Goal: Information Seeking & Learning: Find specific page/section

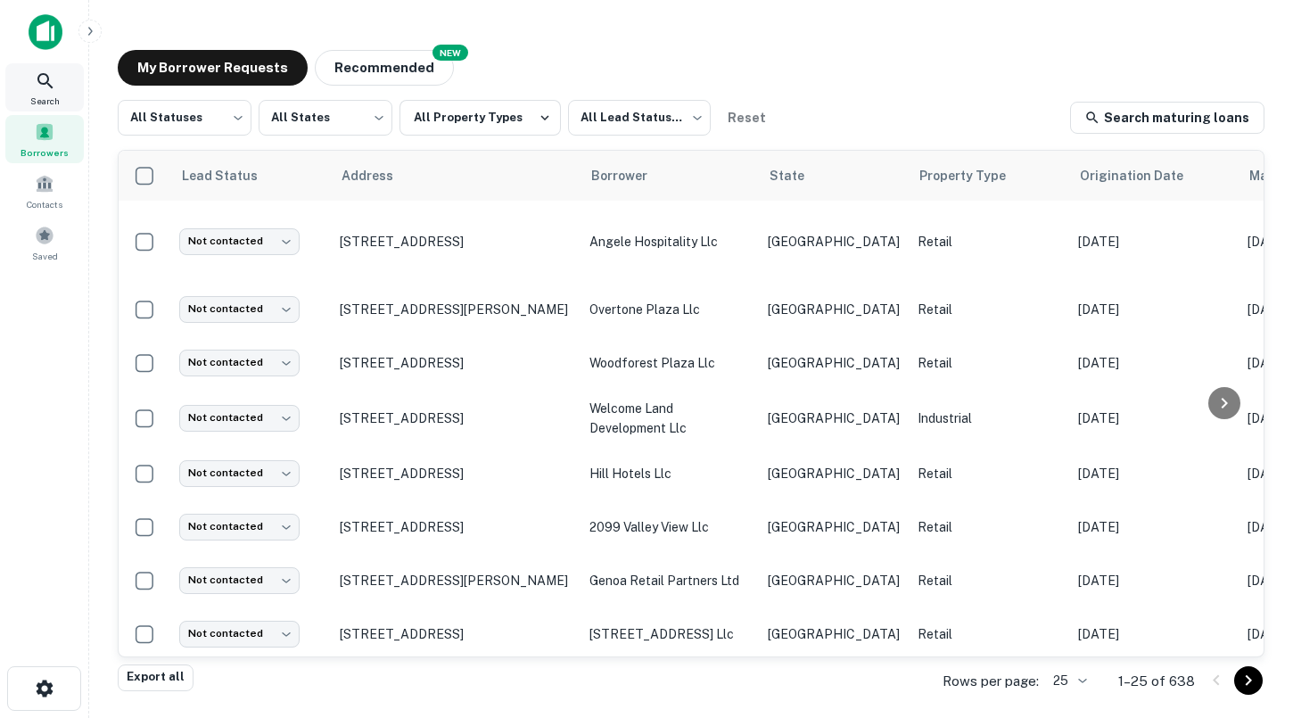
click at [50, 96] on span "Search" at bounding box center [44, 101] width 29 height 14
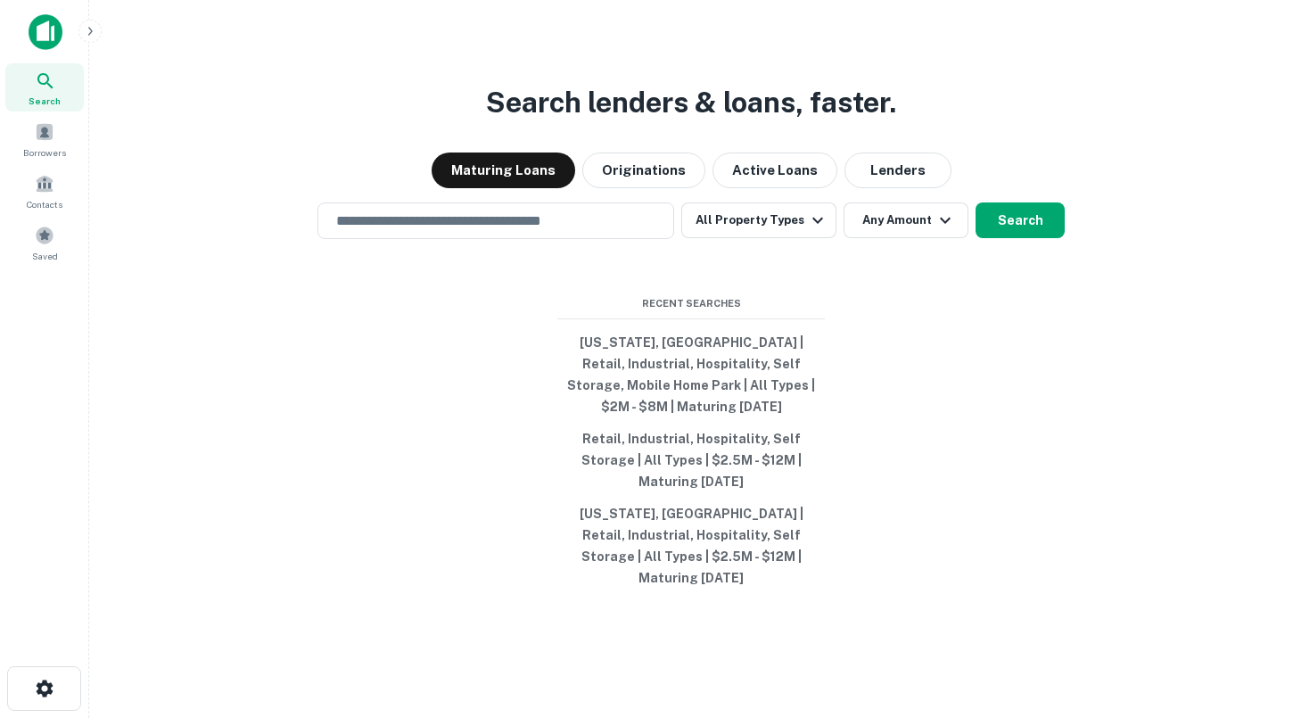
click at [456, 231] on input "text" at bounding box center [495, 220] width 341 height 21
type input "**********"
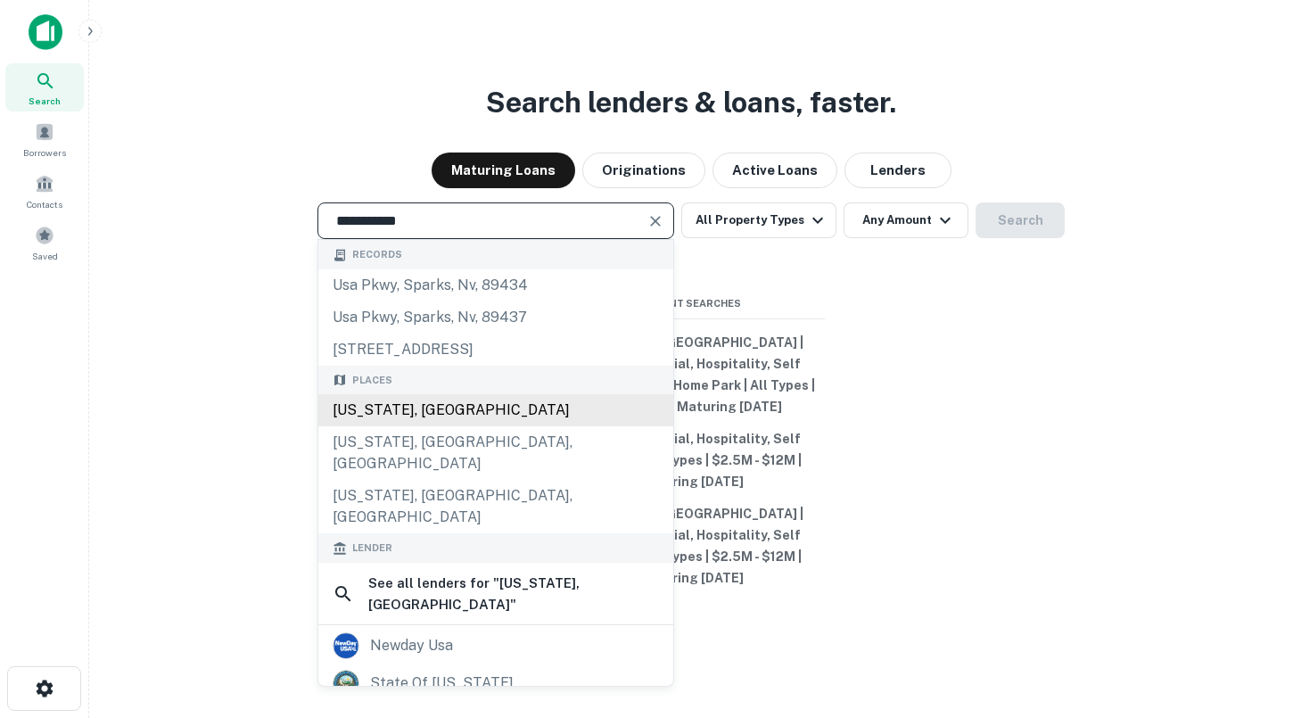
click at [466, 426] on div "[US_STATE], [GEOGRAPHIC_DATA]" at bounding box center [495, 410] width 355 height 32
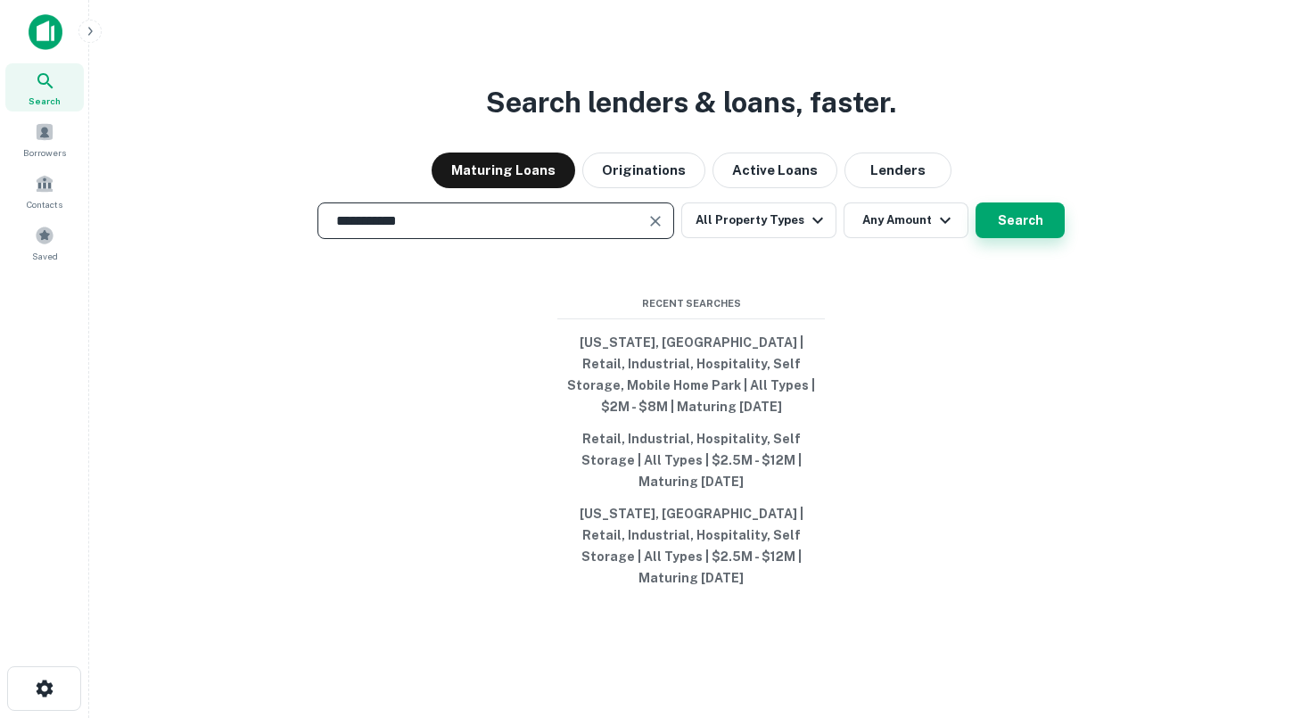
click at [1019, 238] on button "Search" at bounding box center [1019, 220] width 89 height 36
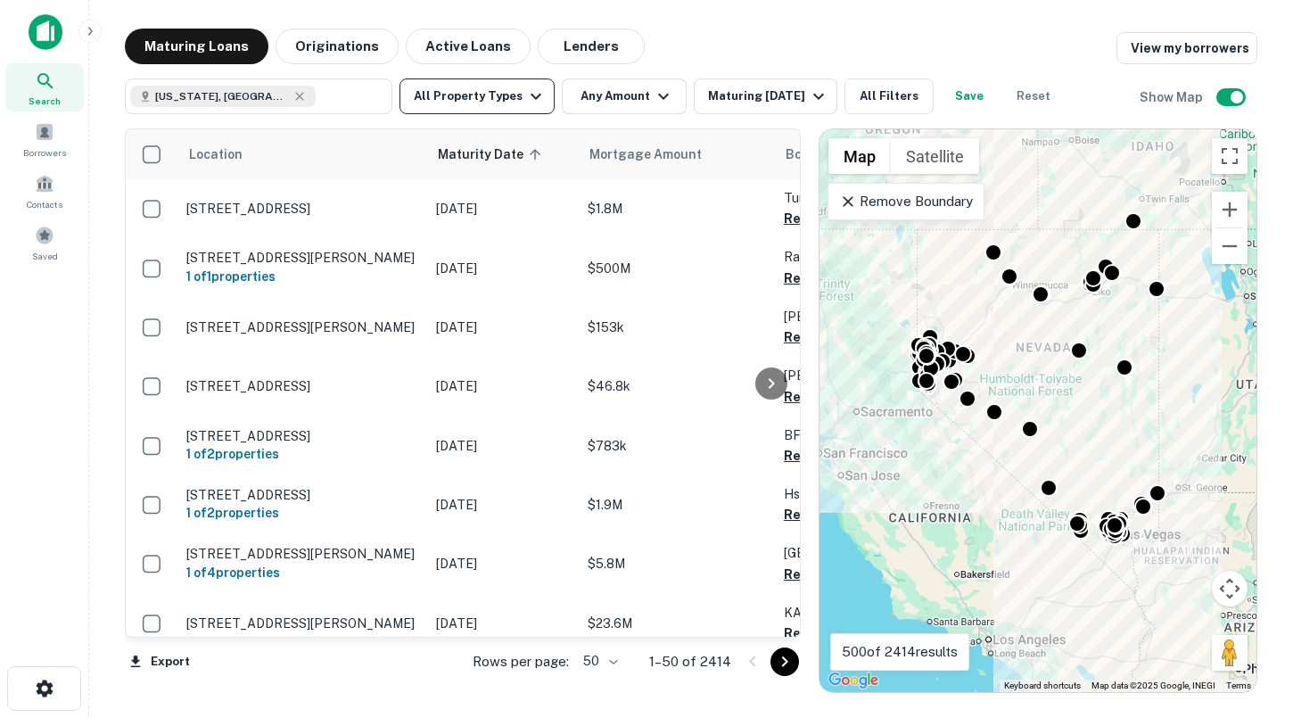
click at [495, 98] on button "All Property Types" at bounding box center [476, 96] width 155 height 36
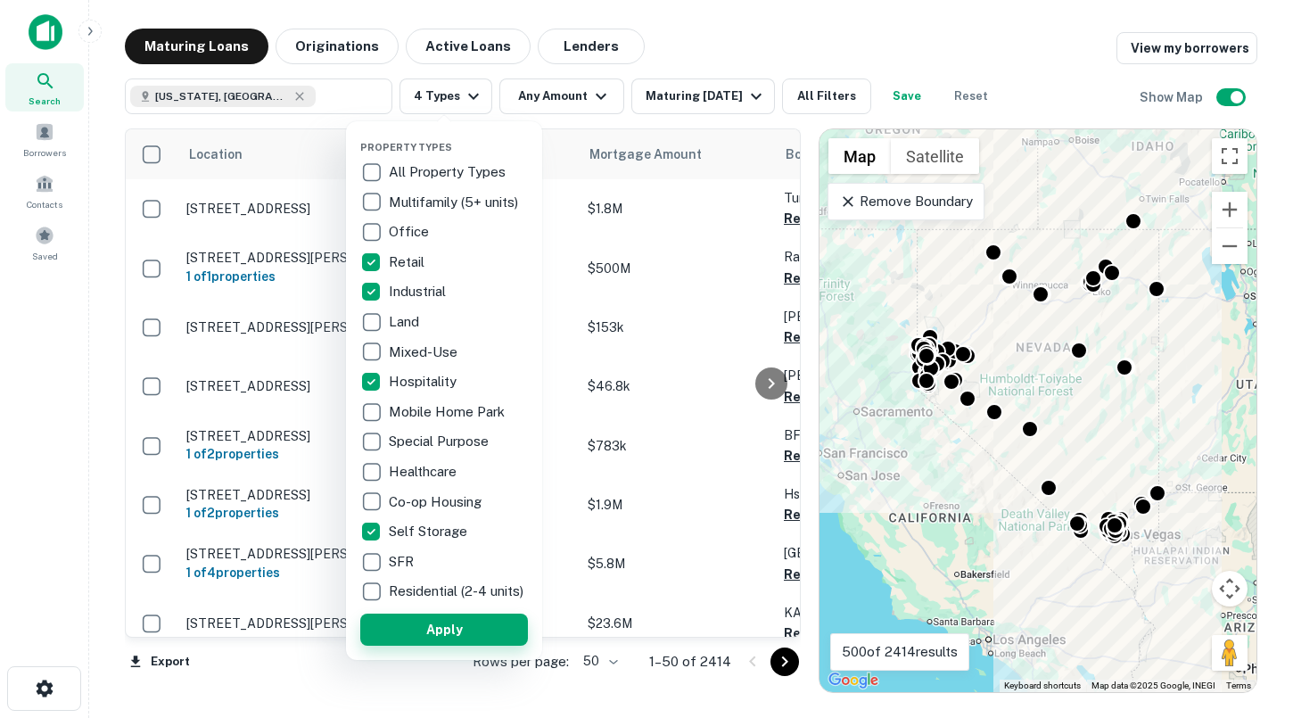
click at [444, 645] on button "Apply" at bounding box center [444, 629] width 168 height 32
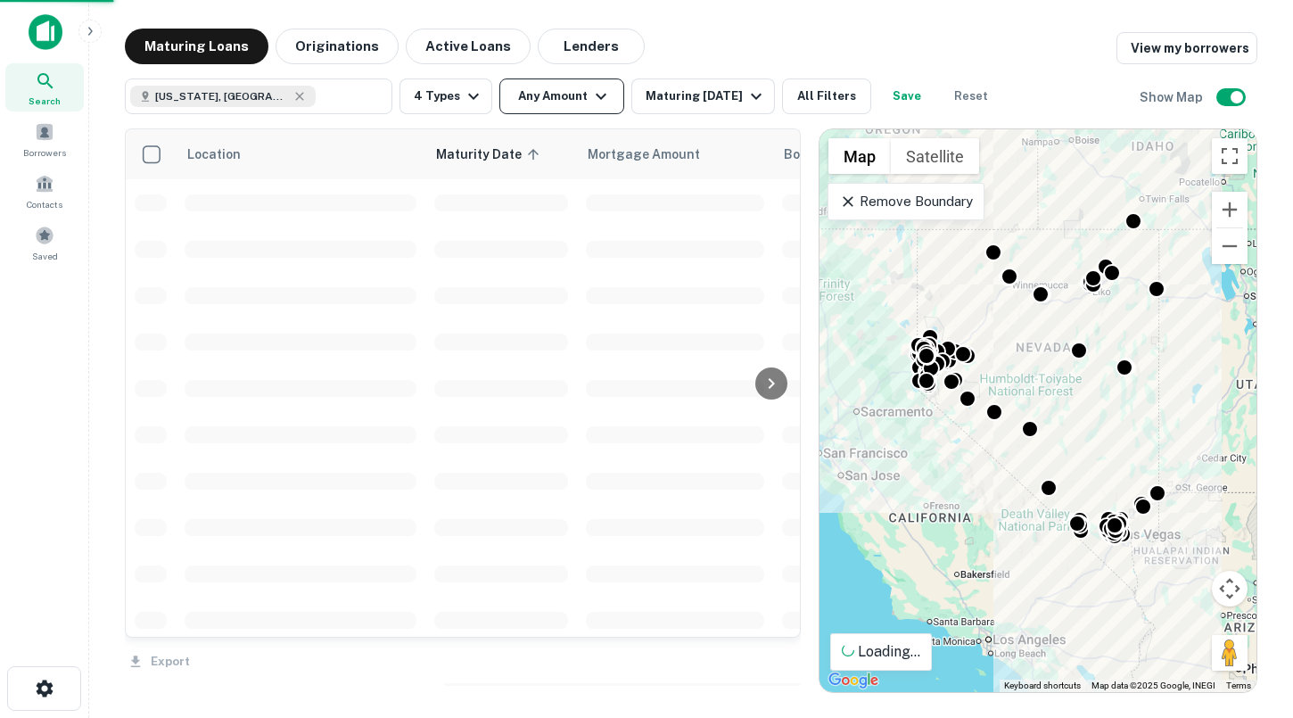
click at [542, 106] on button "Any Amount" at bounding box center [561, 96] width 125 height 36
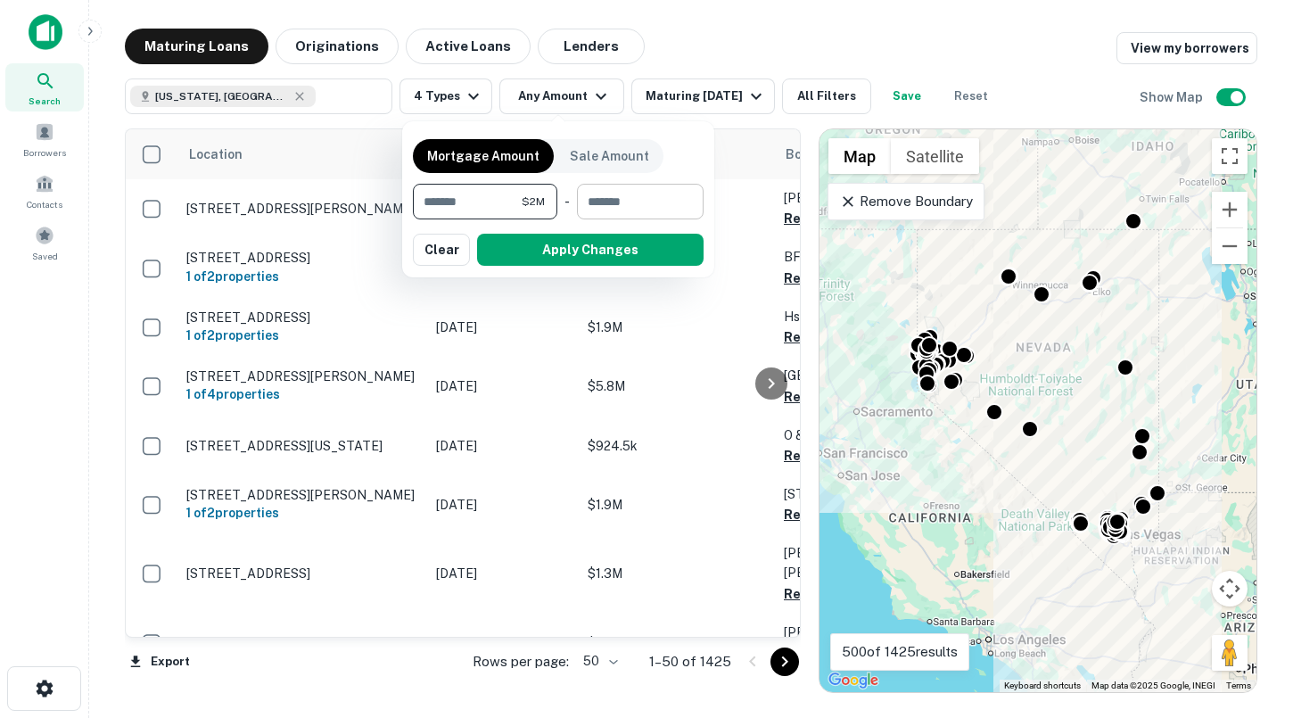
type input "*******"
click at [625, 209] on input "number" at bounding box center [634, 202] width 114 height 36
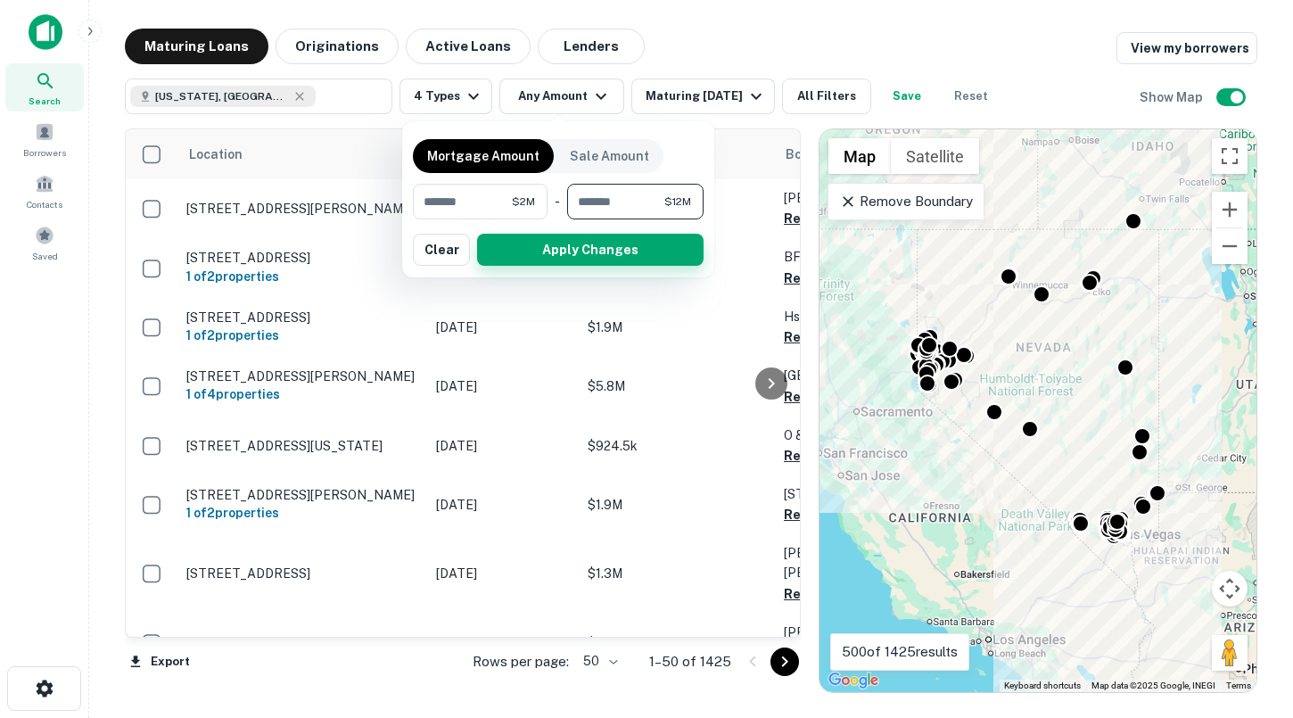
type input "********"
click at [611, 235] on button "Apply Changes" at bounding box center [590, 250] width 226 height 32
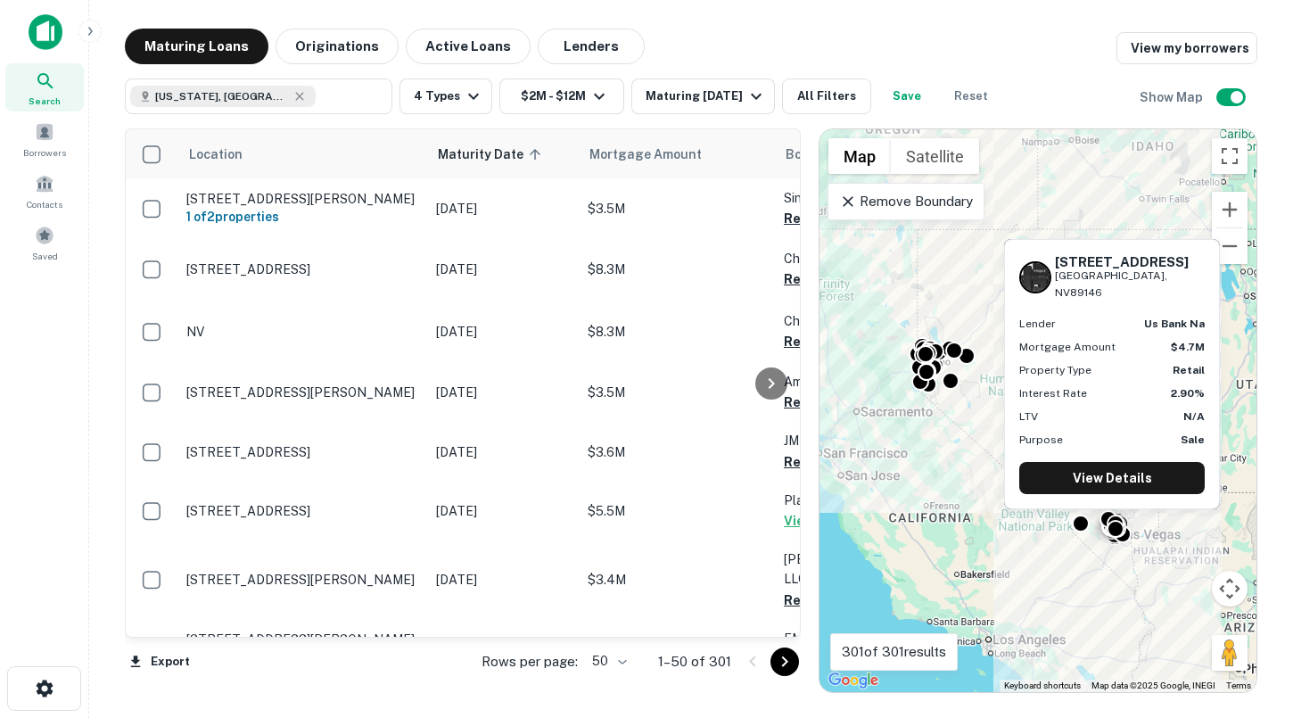
scroll to position [1526, 0]
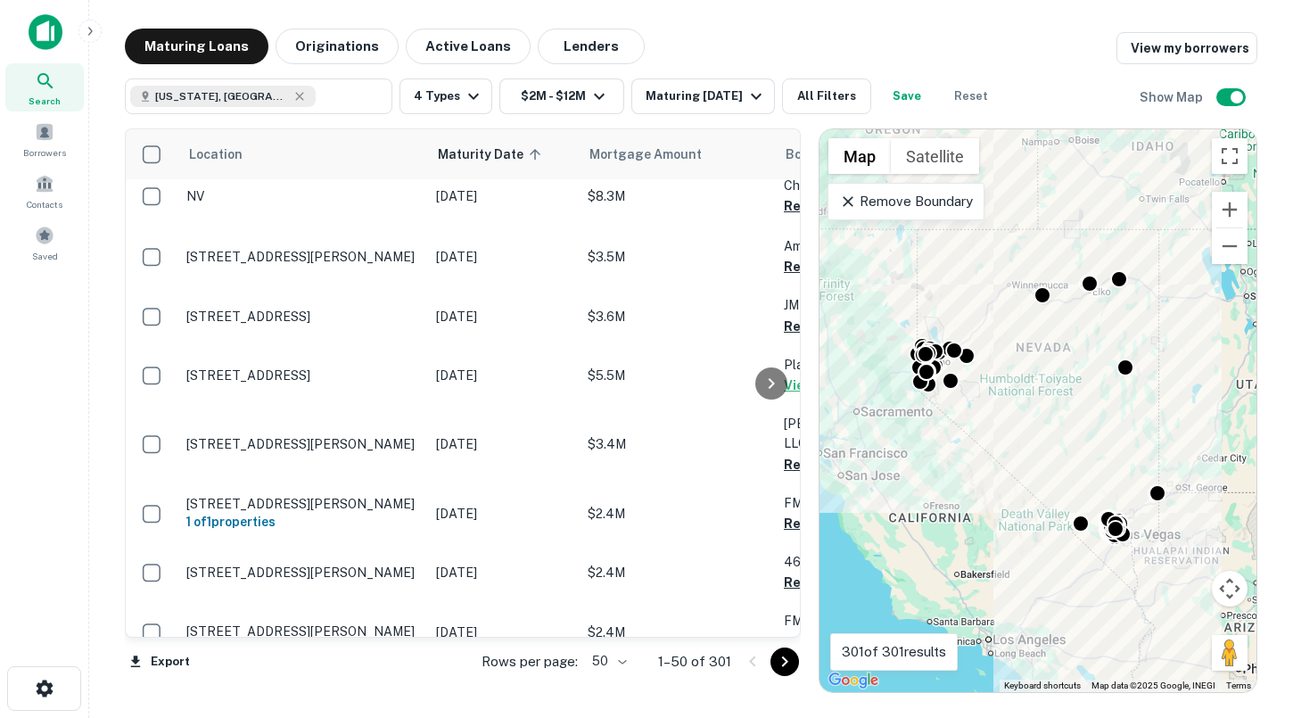
click at [780, 668] on icon "Go to next page" at bounding box center [784, 661] width 21 height 21
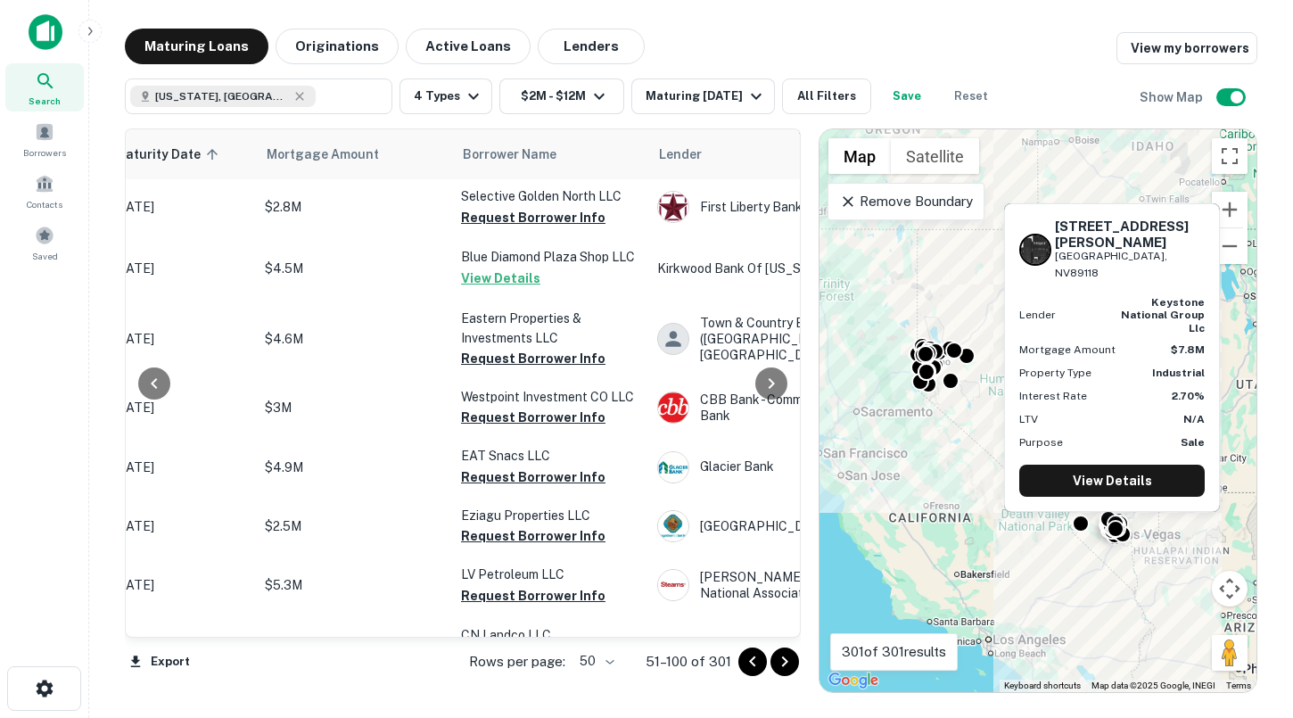
scroll to position [2739, 323]
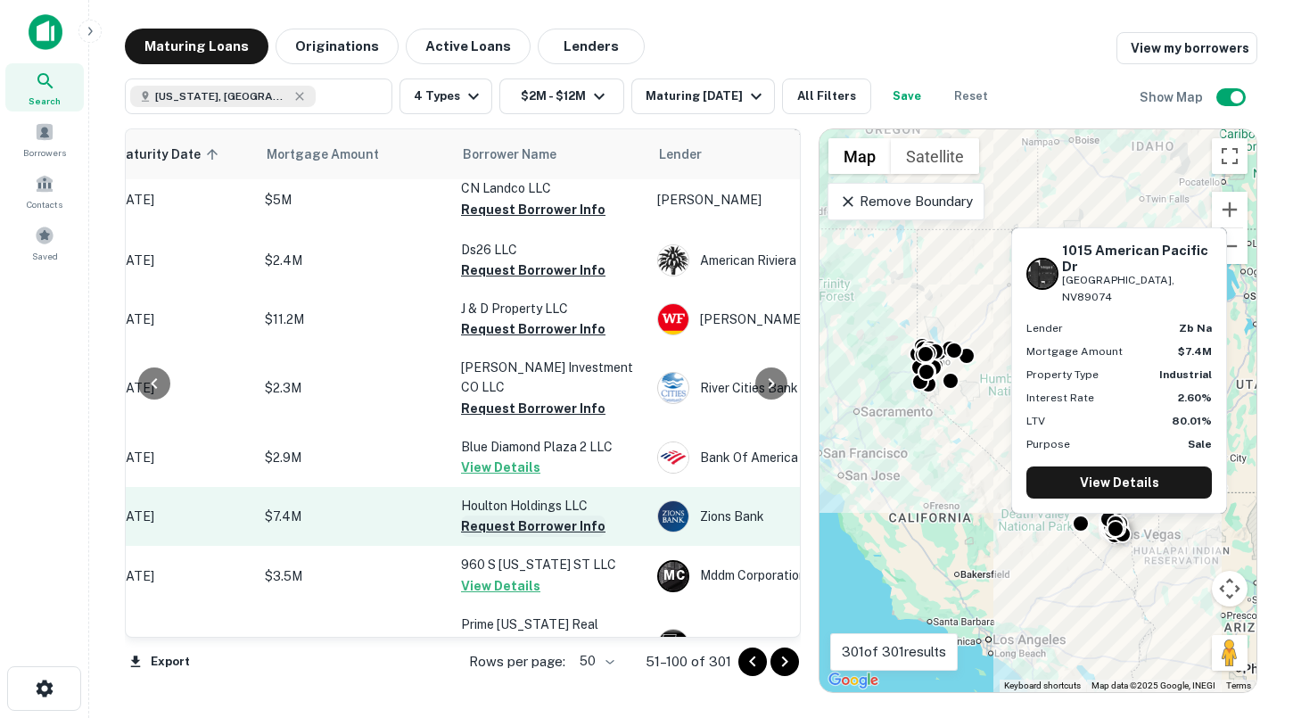
click at [530, 515] on button "Request Borrower Info" at bounding box center [533, 525] width 144 height 21
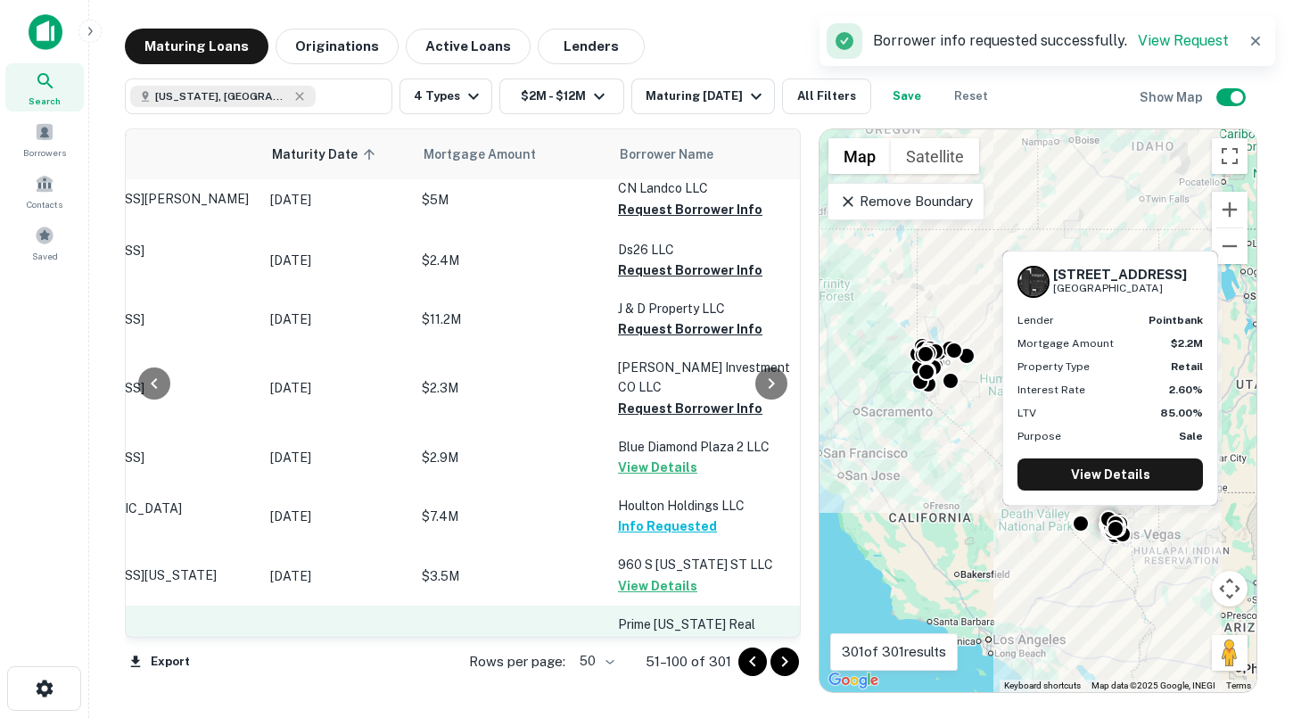
scroll to position [2739, 172]
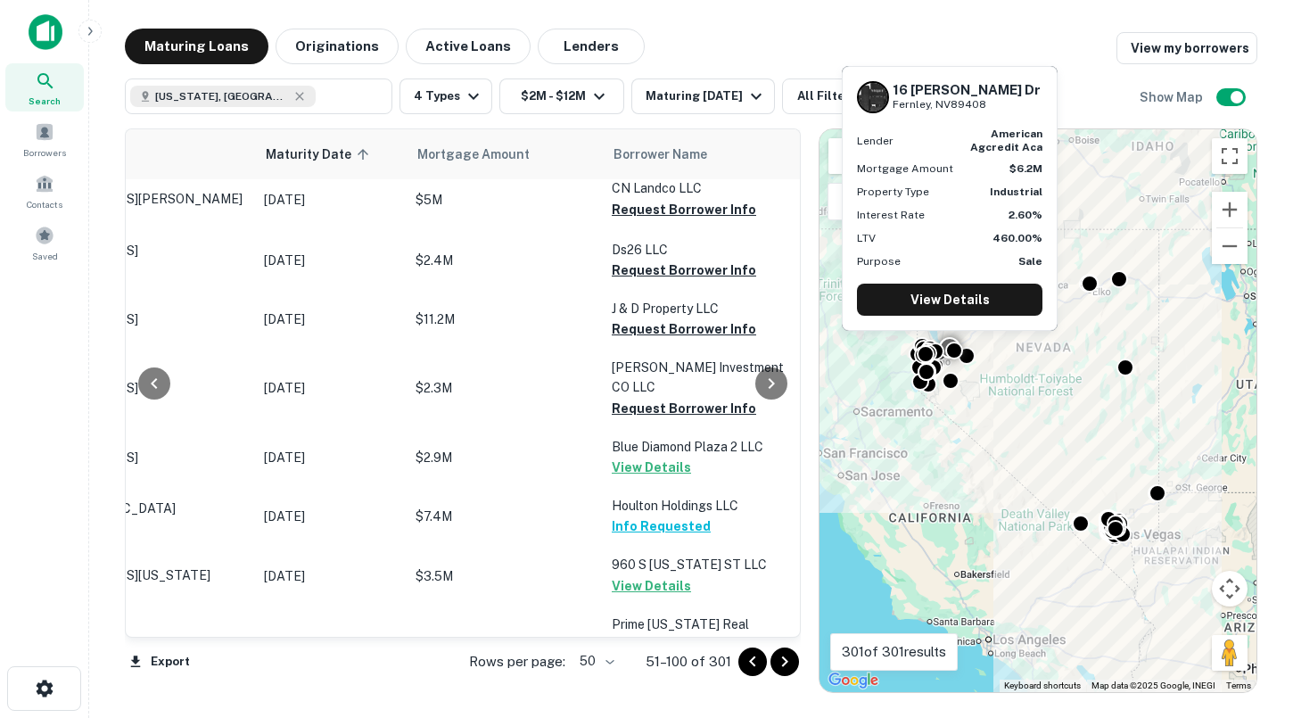
click at [646, 713] on button "Request Borrower Info" at bounding box center [684, 723] width 144 height 21
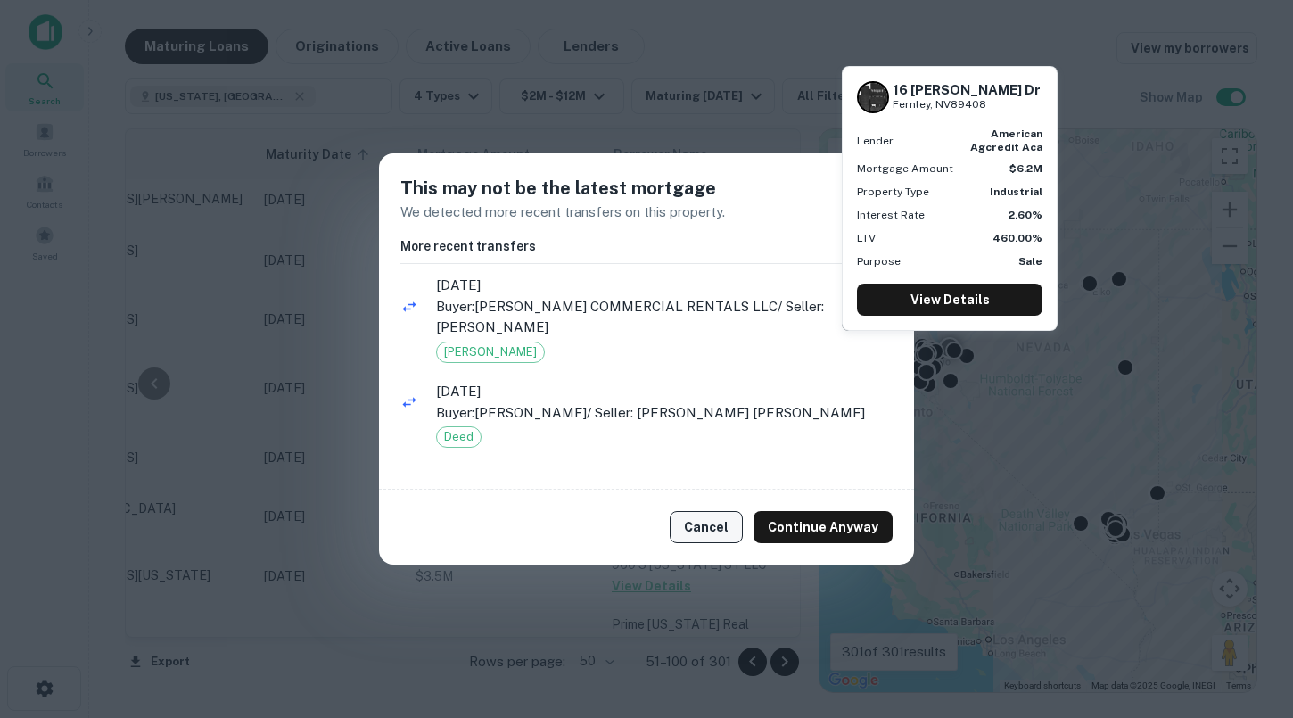
click at [693, 517] on button "Cancel" at bounding box center [706, 527] width 73 height 32
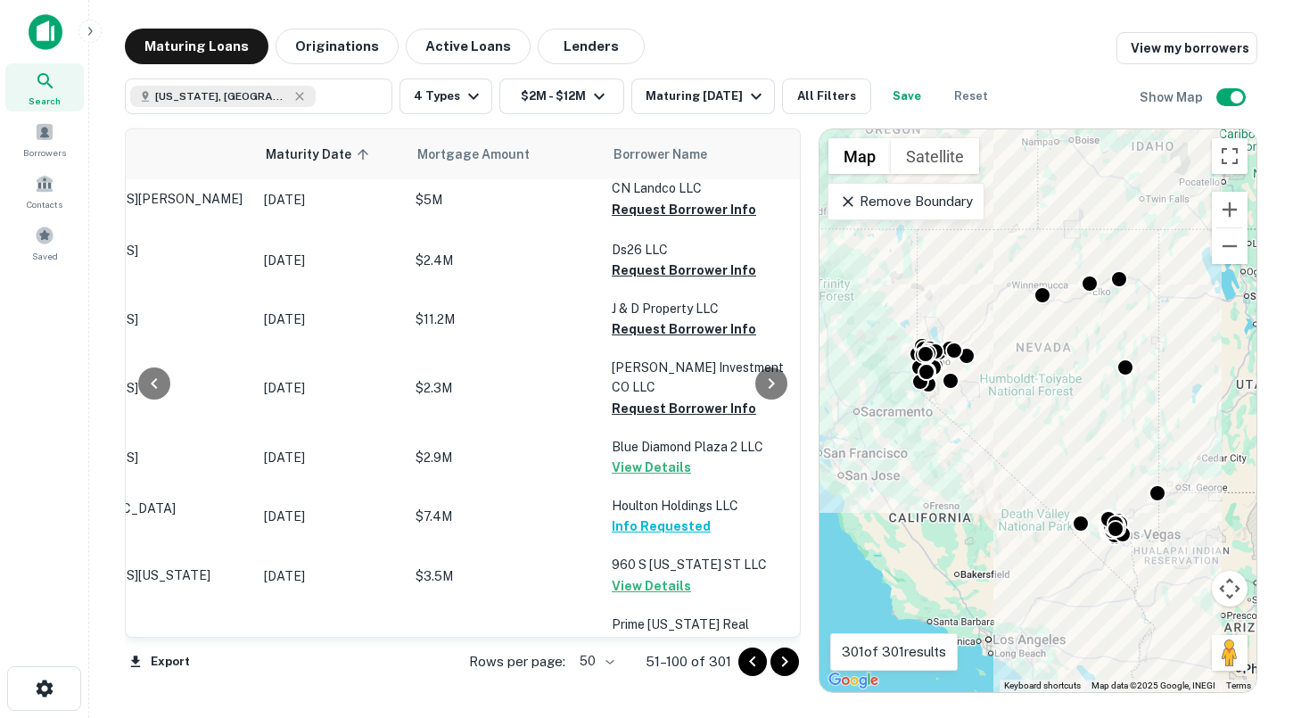
click at [785, 667] on icon "Go to next page" at bounding box center [784, 661] width 21 height 21
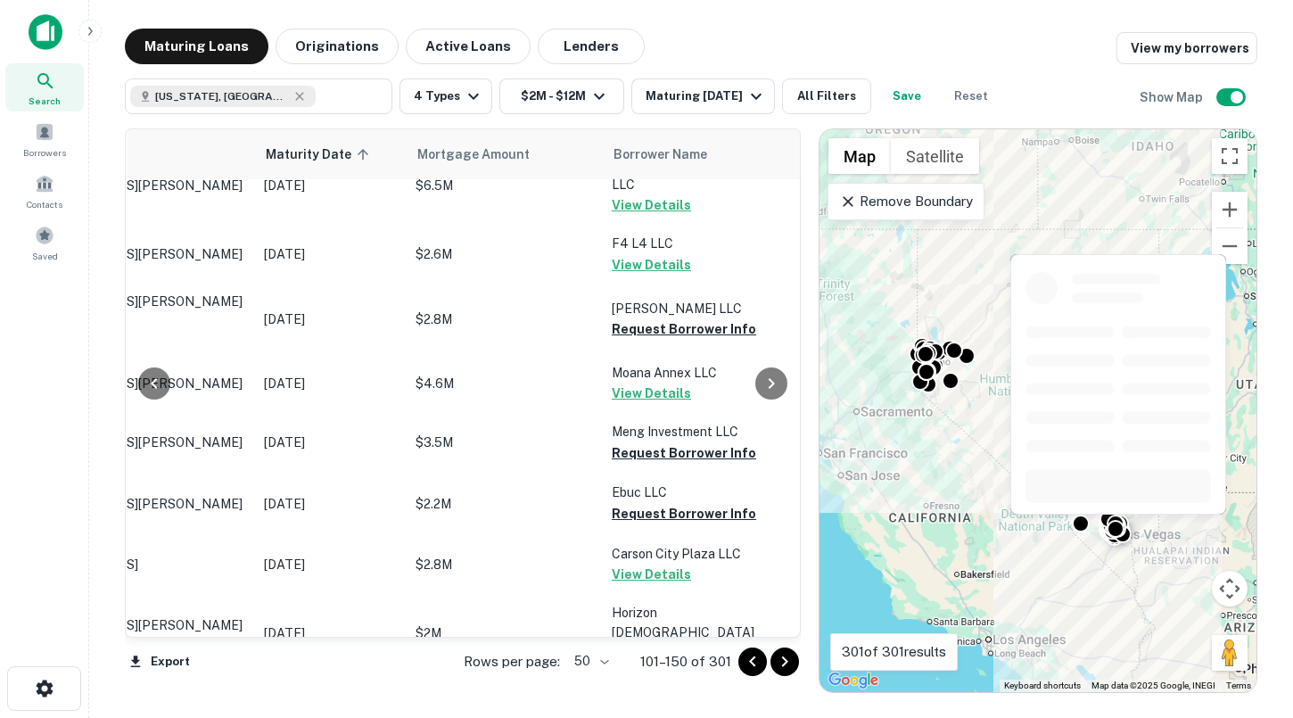
scroll to position [0, 172]
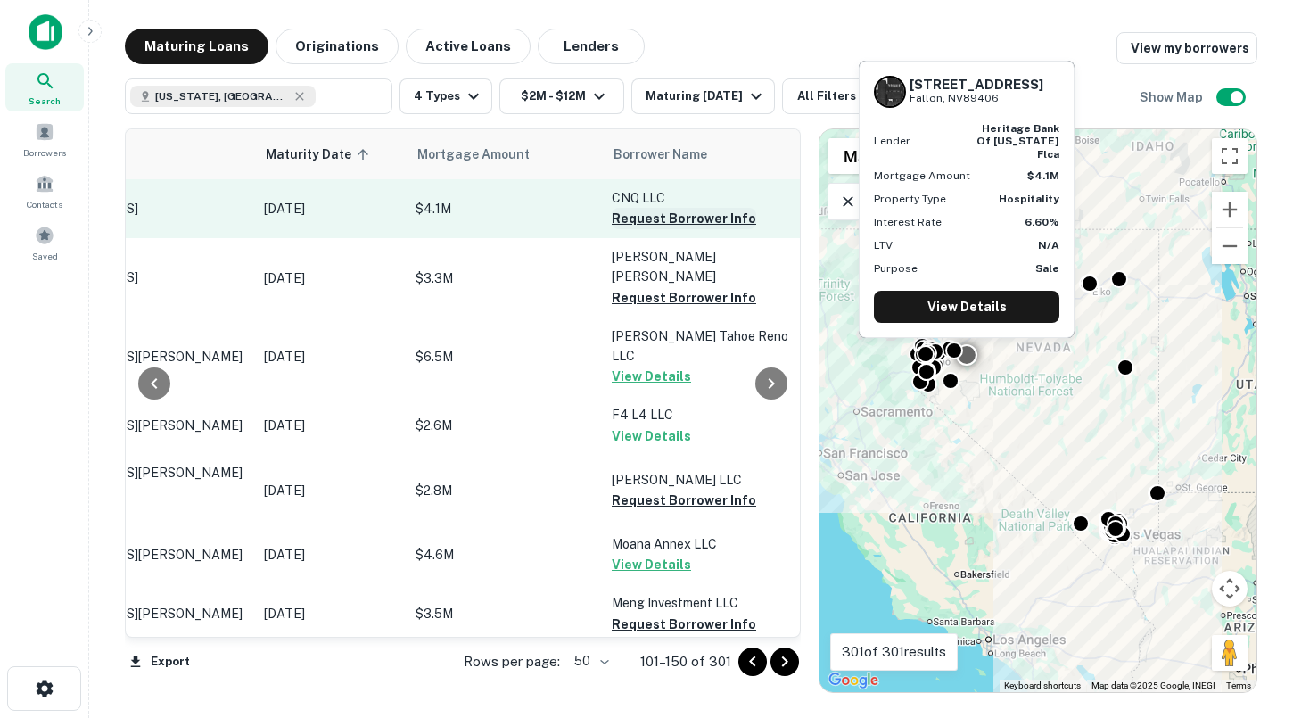
click at [646, 218] on button "Request Borrower Info" at bounding box center [684, 218] width 144 height 21
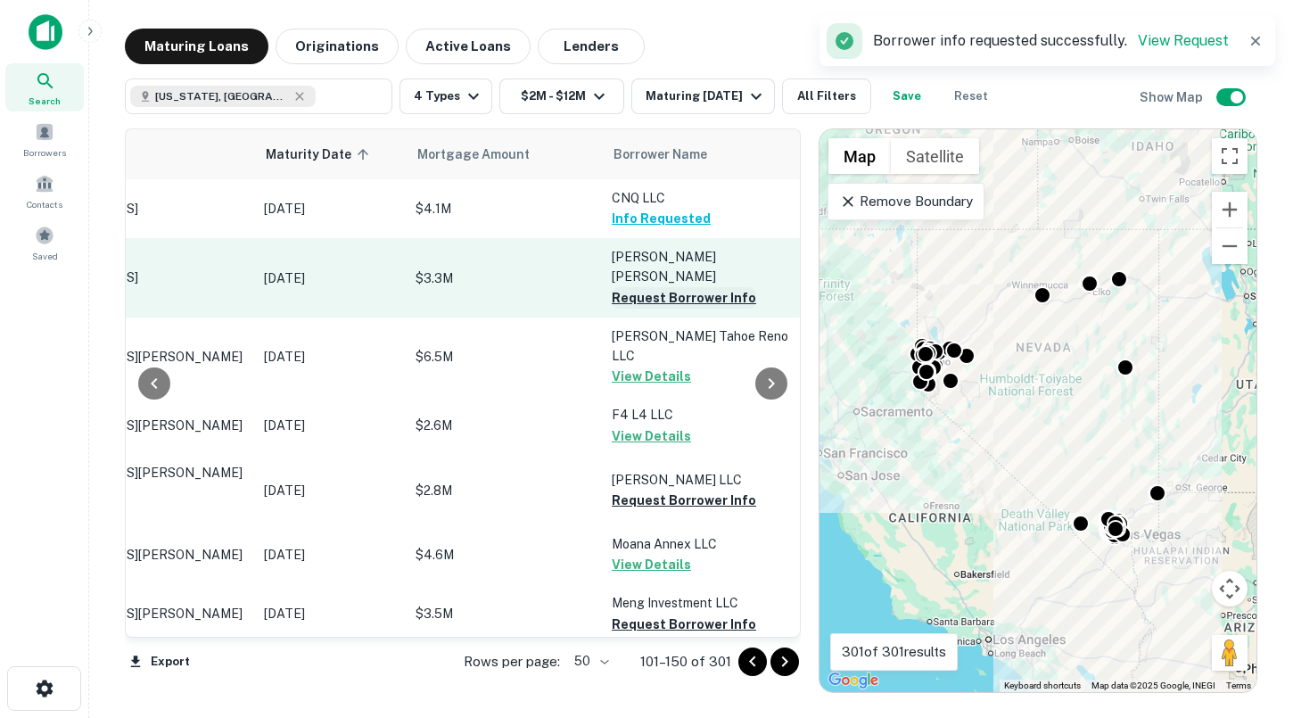
click at [653, 287] on button "Request Borrower Info" at bounding box center [684, 297] width 144 height 21
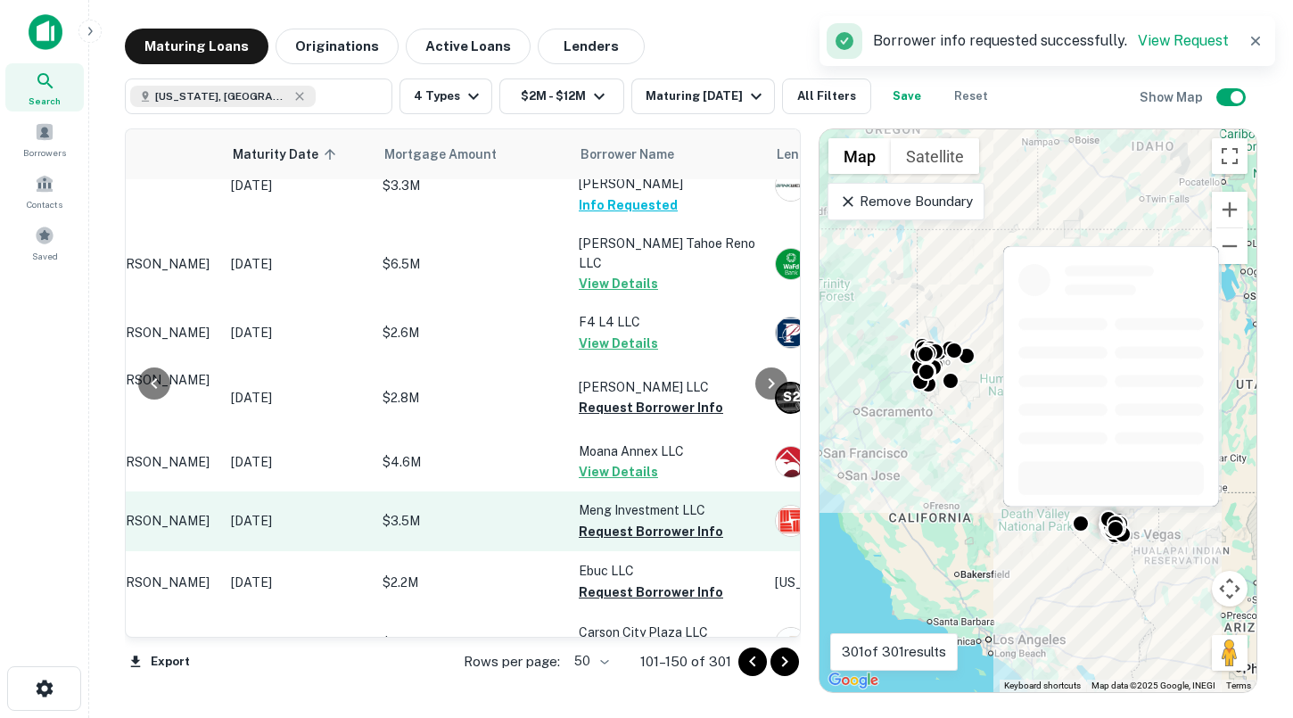
scroll to position [98, 205]
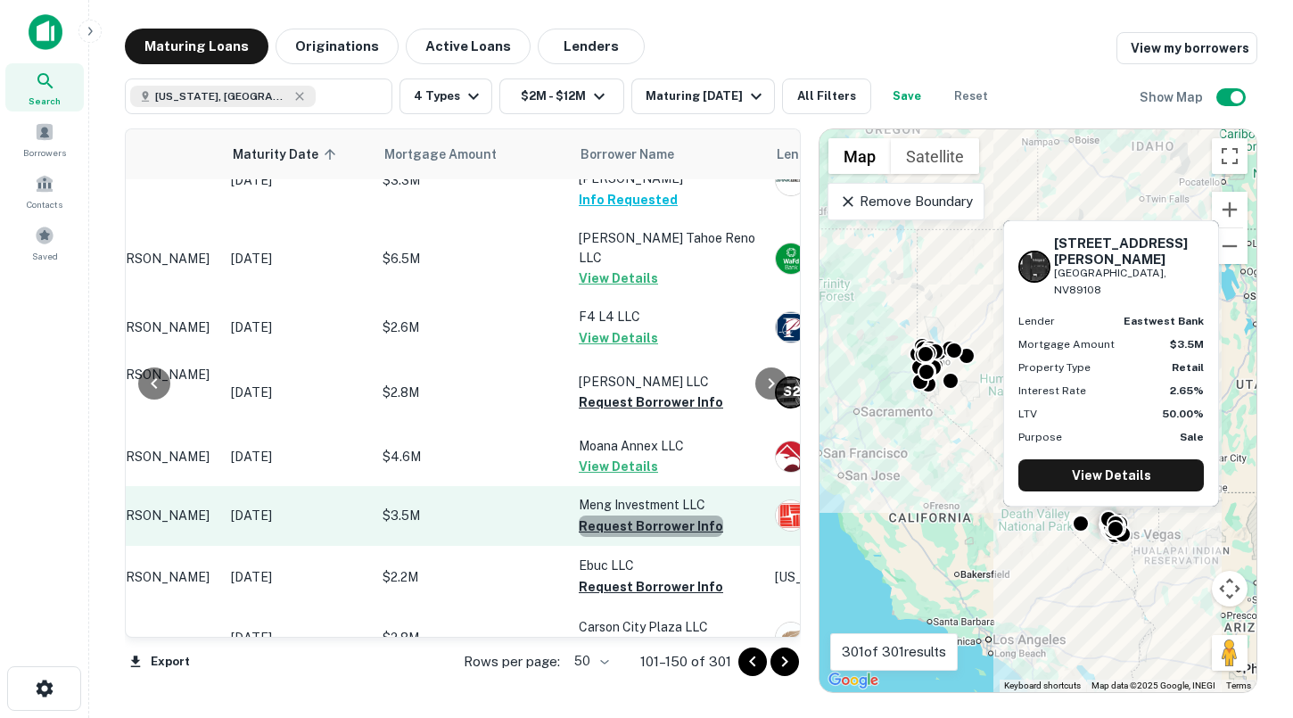
click at [670, 515] on button "Request Borrower Info" at bounding box center [651, 525] width 144 height 21
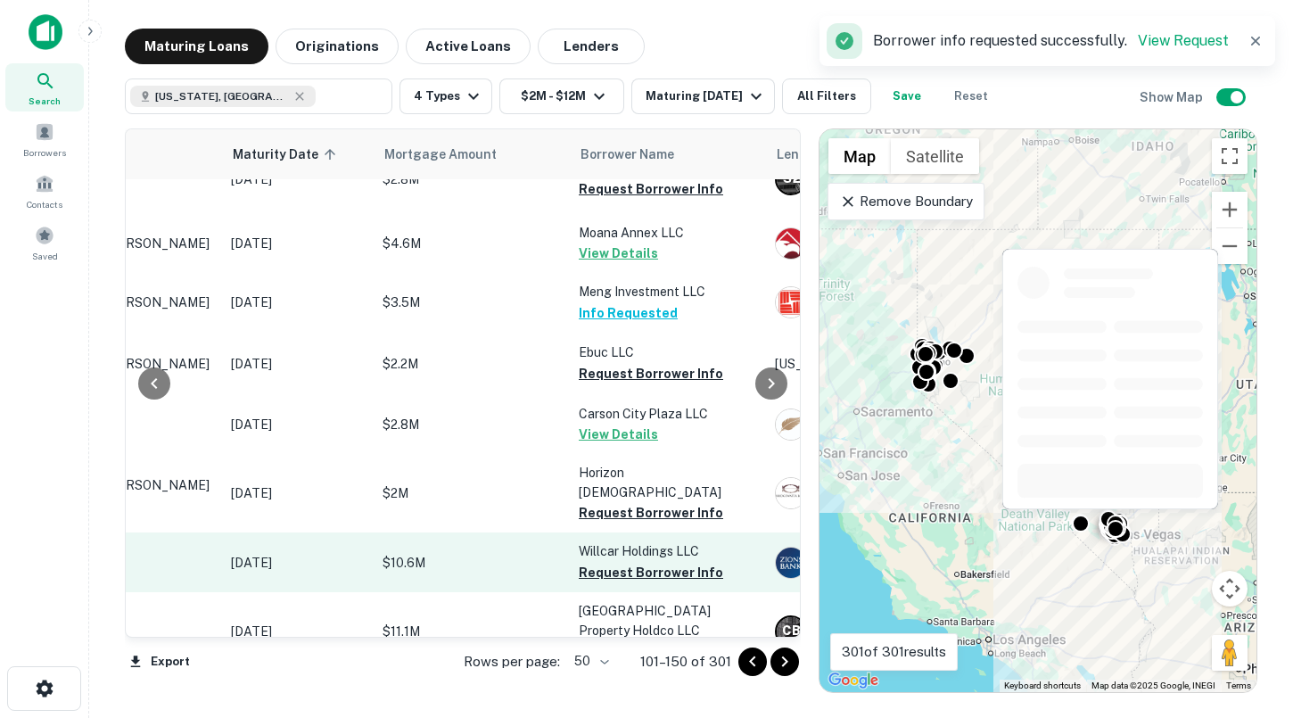
scroll to position [313, 205]
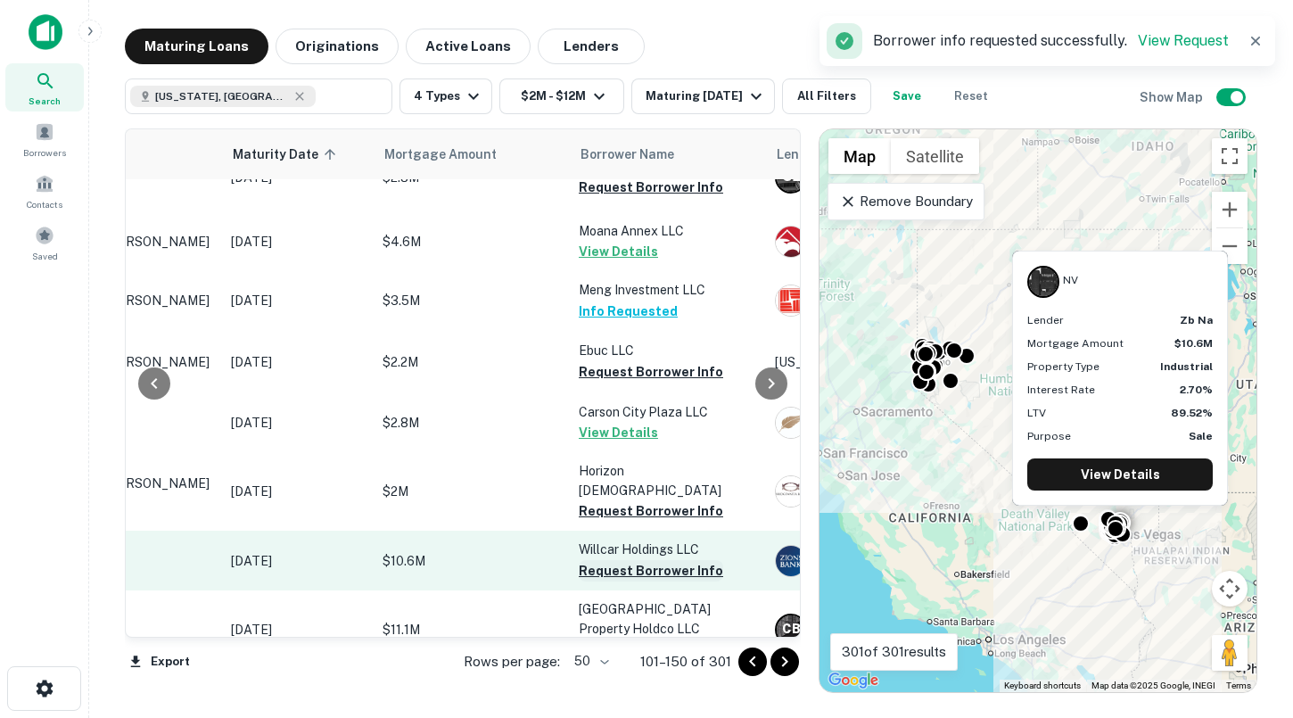
click at [658, 560] on button "Request Borrower Info" at bounding box center [651, 570] width 144 height 21
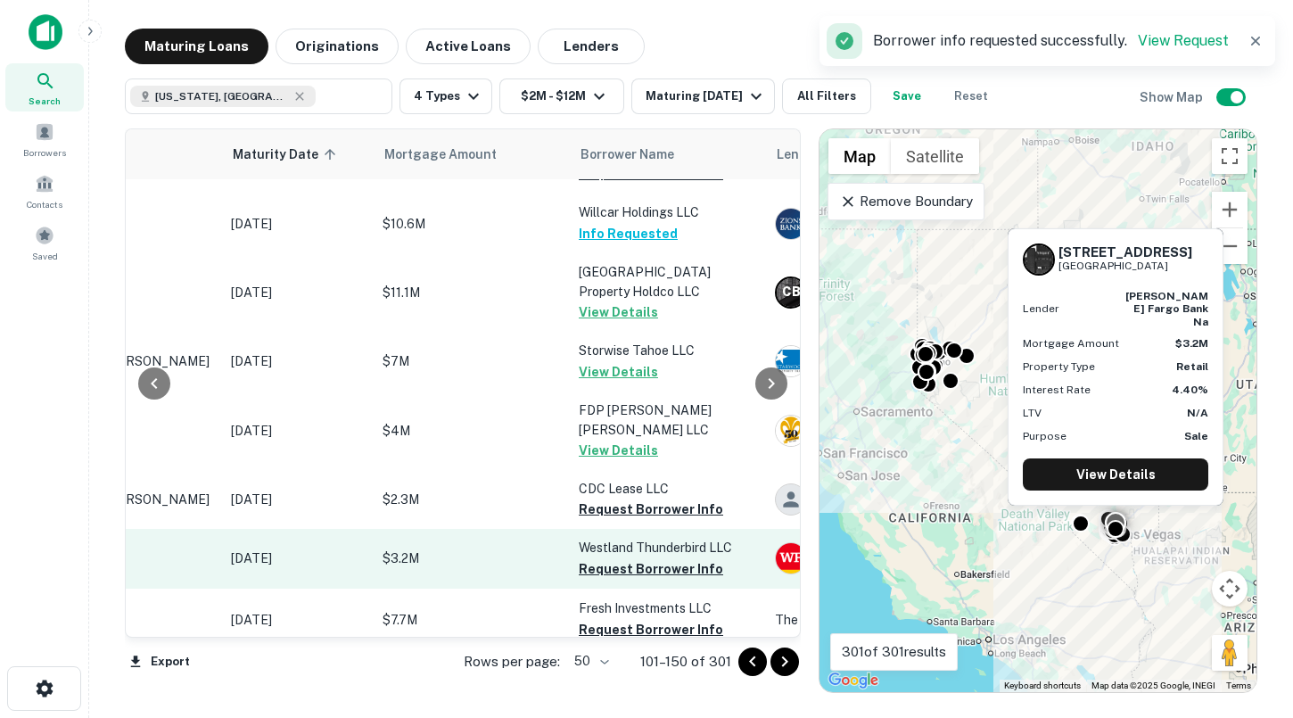
scroll to position [651, 205]
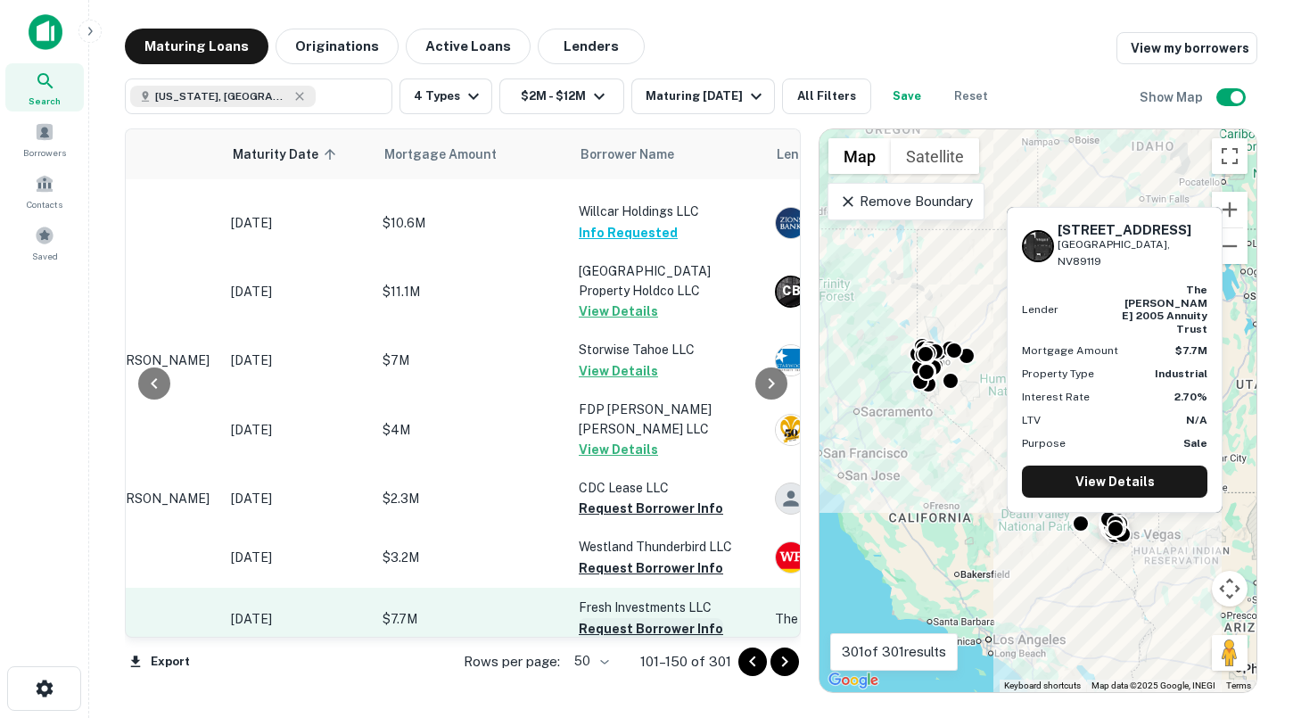
click at [633, 618] on button "Request Borrower Info" at bounding box center [651, 628] width 144 height 21
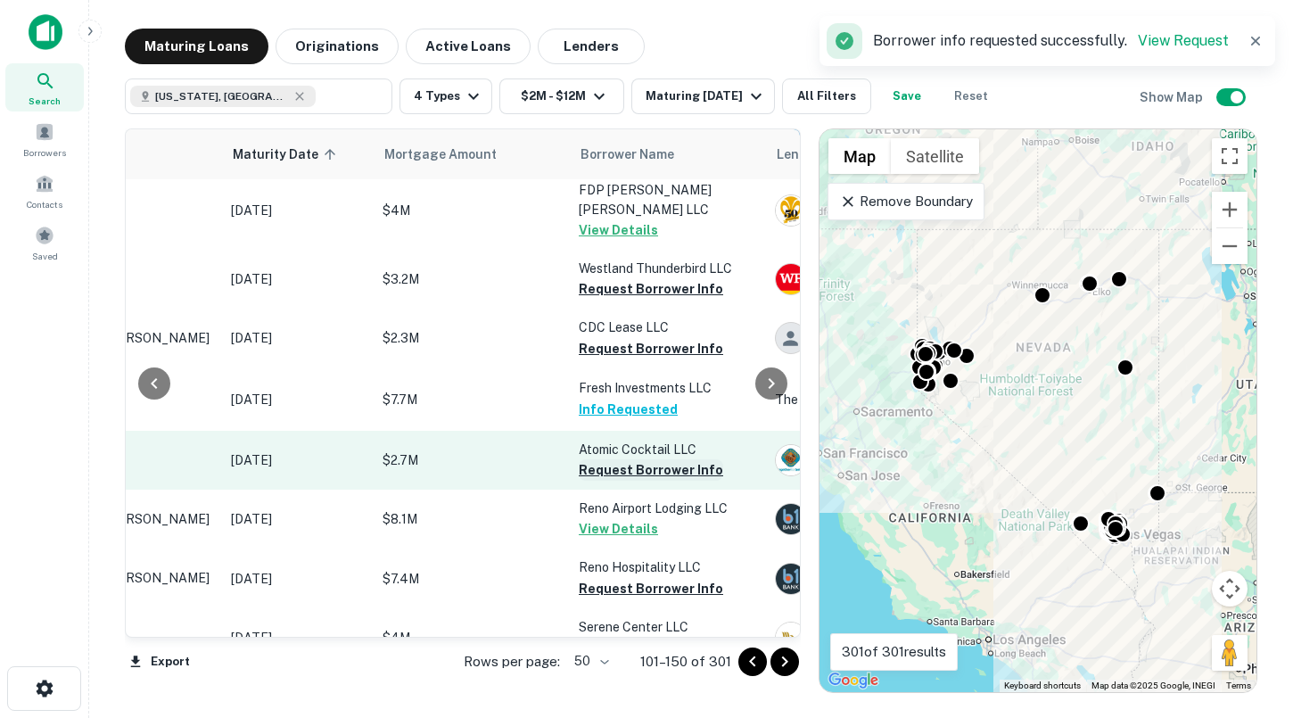
scroll to position [881, 205]
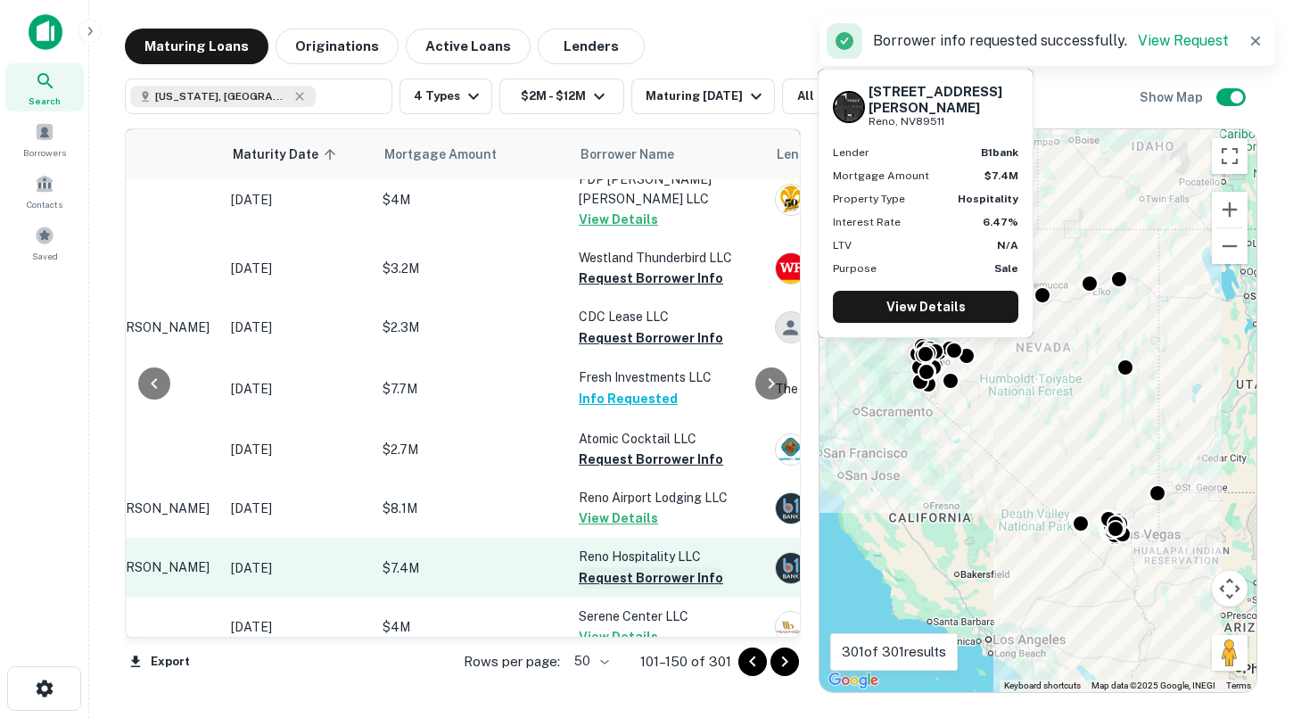
click at [638, 567] on button "Request Borrower Info" at bounding box center [651, 577] width 144 height 21
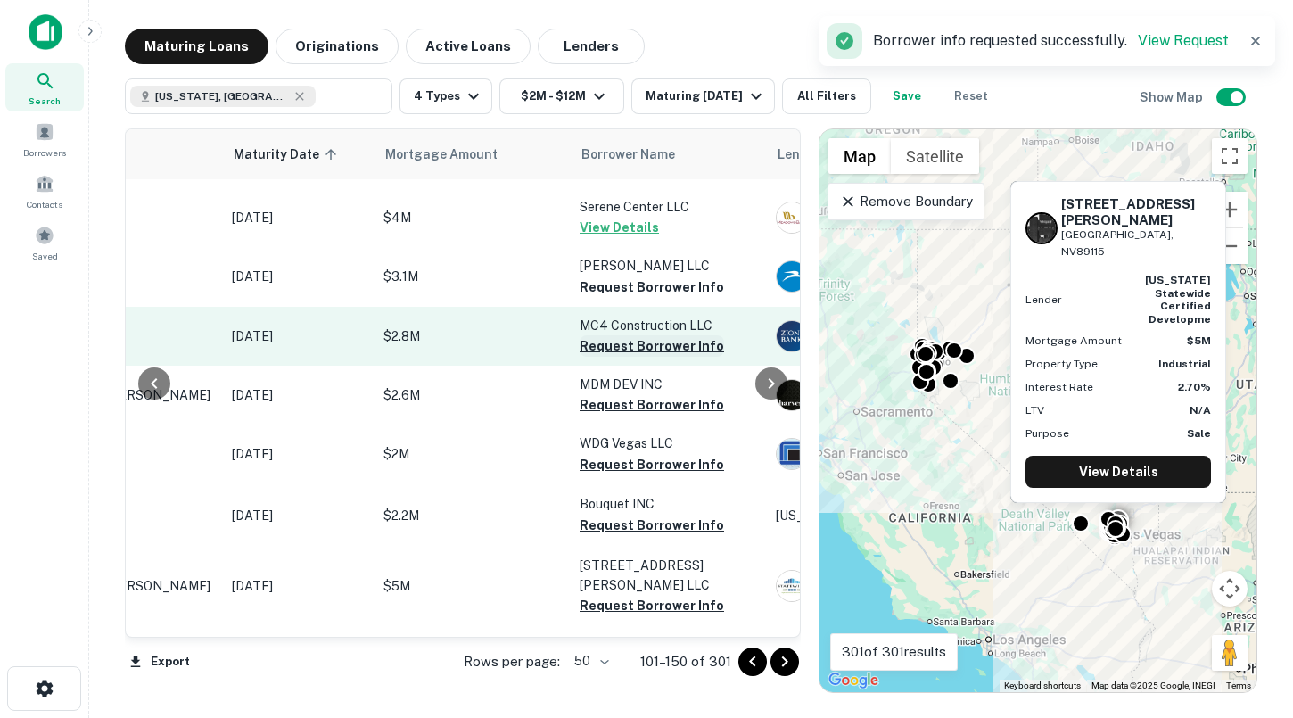
scroll to position [1345, 204]
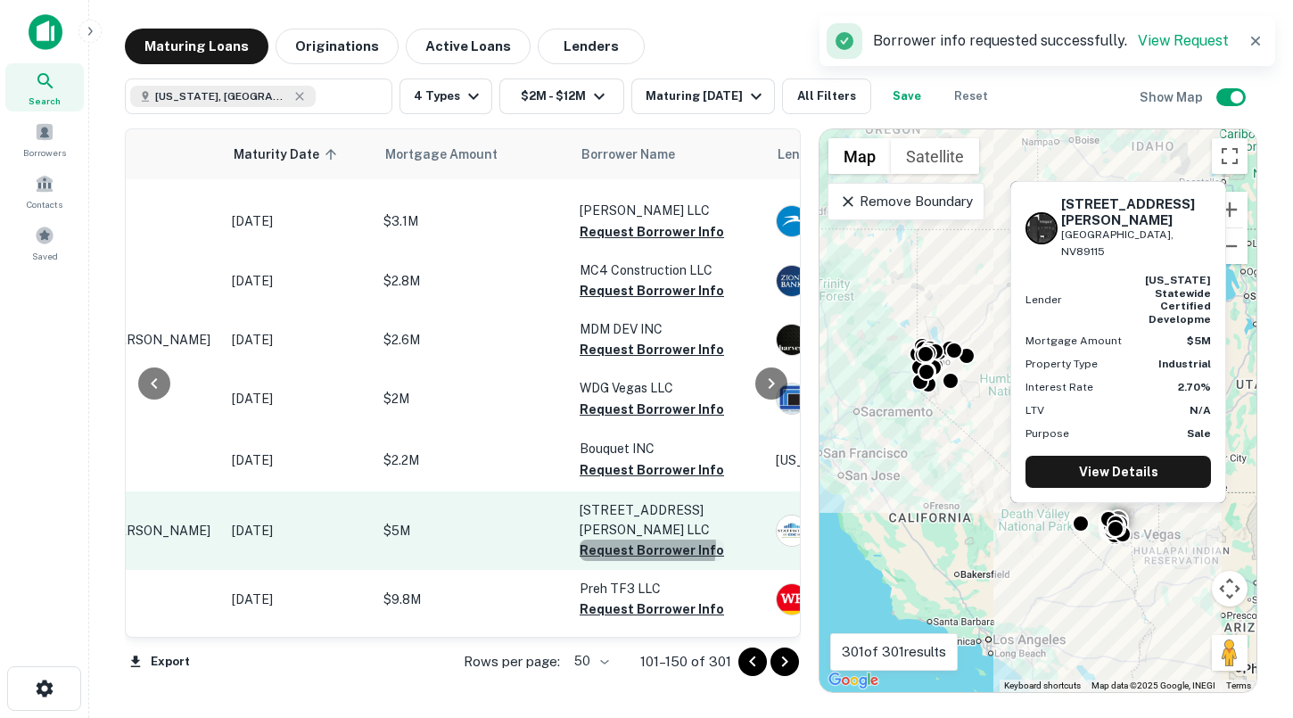
click at [640, 539] on button "Request Borrower Info" at bounding box center [651, 549] width 144 height 21
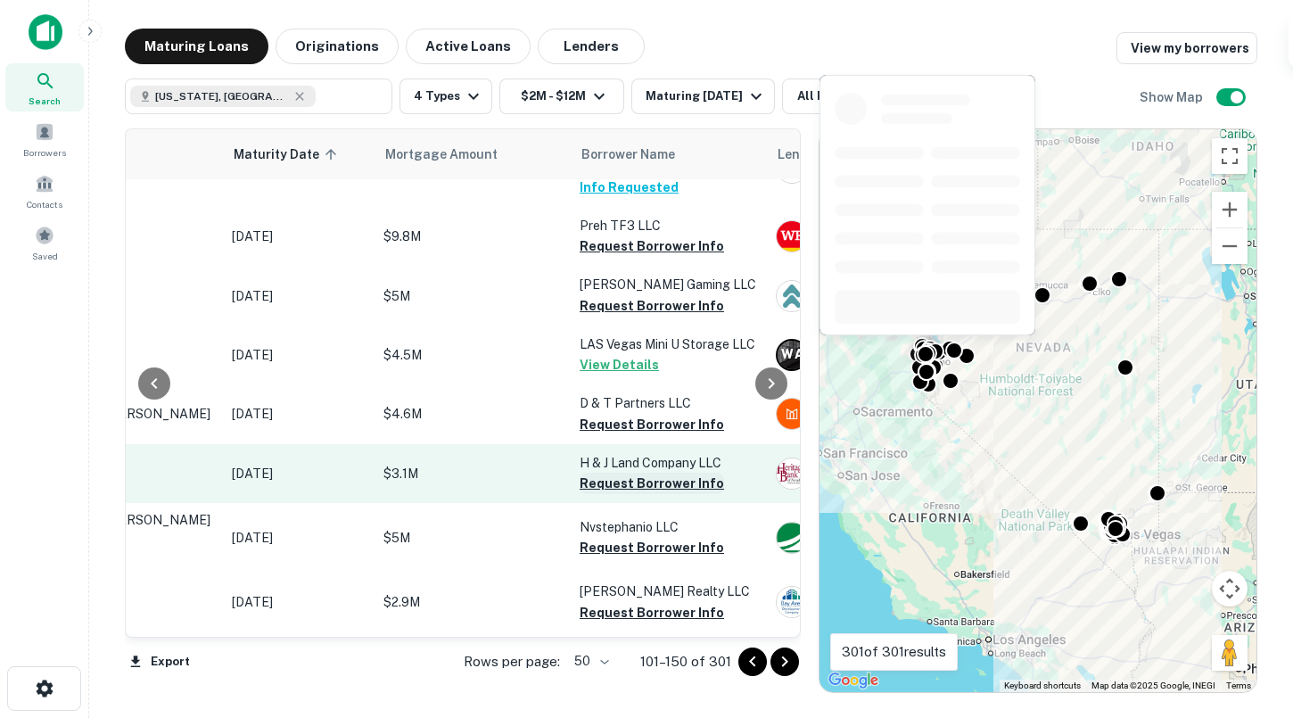
scroll to position [1711, 204]
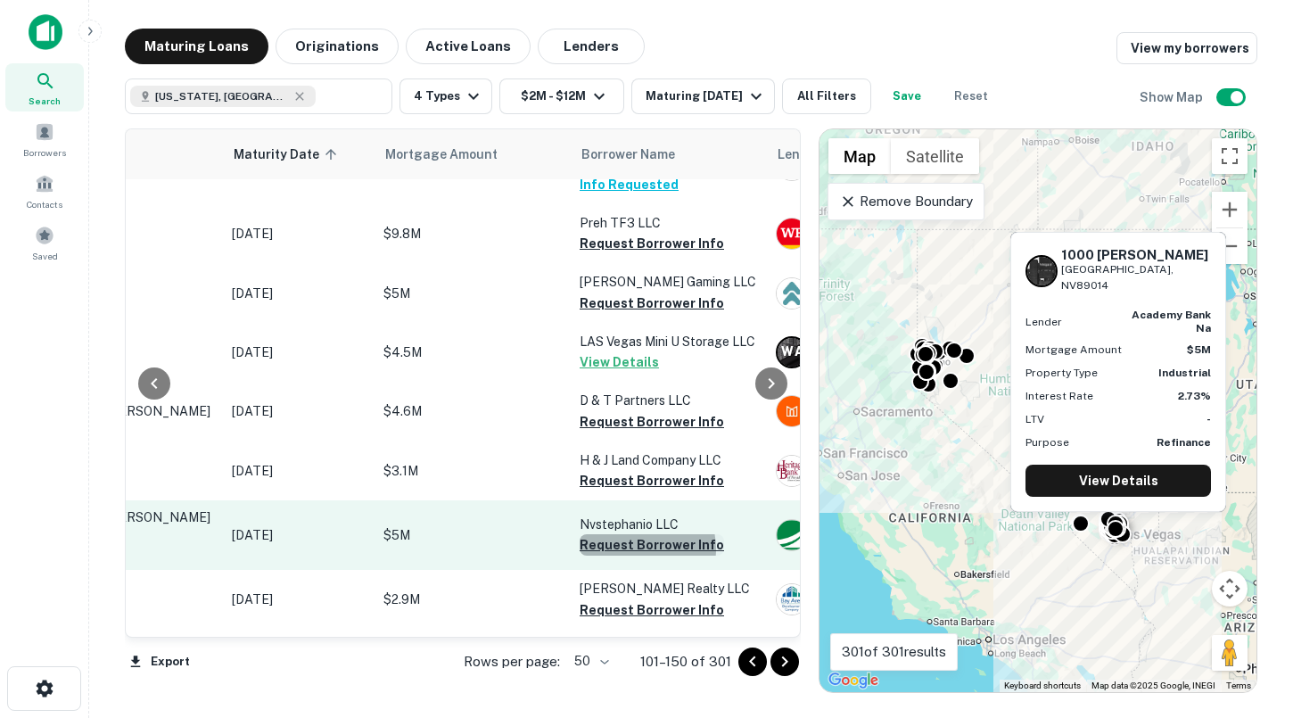
click at [636, 534] on button "Request Borrower Info" at bounding box center [651, 544] width 144 height 21
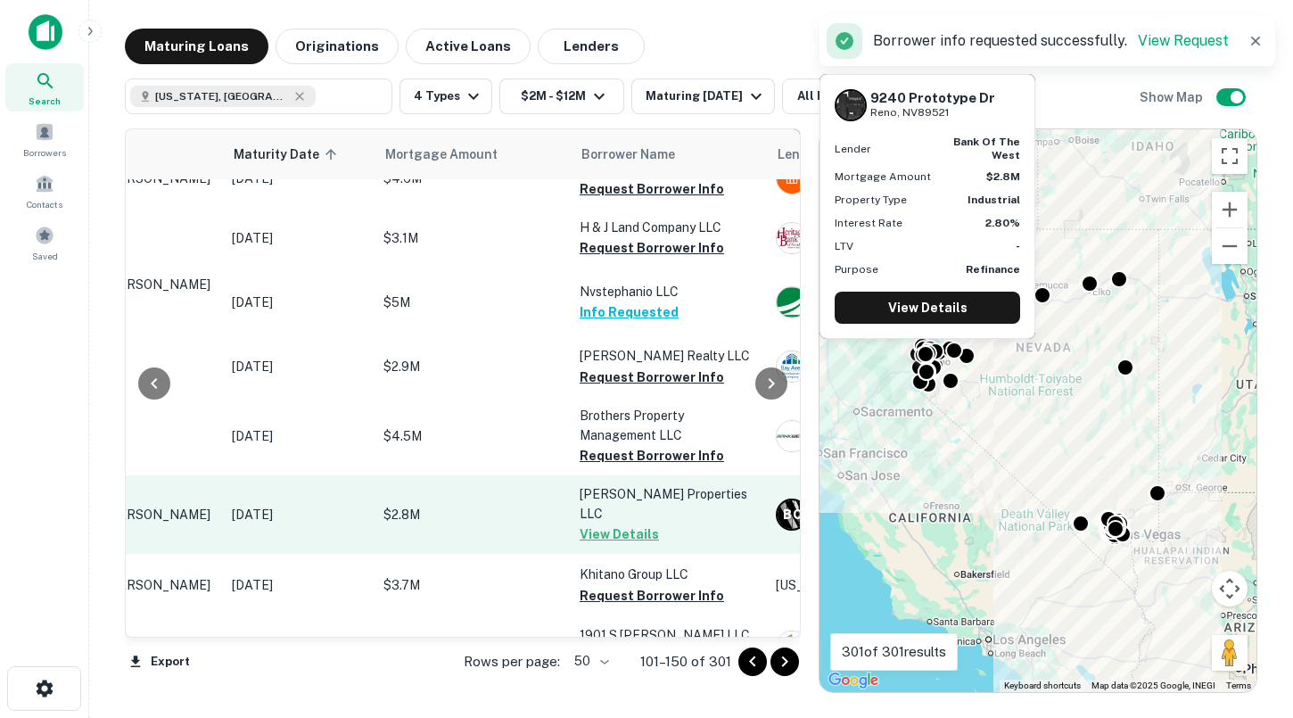
scroll to position [1950, 204]
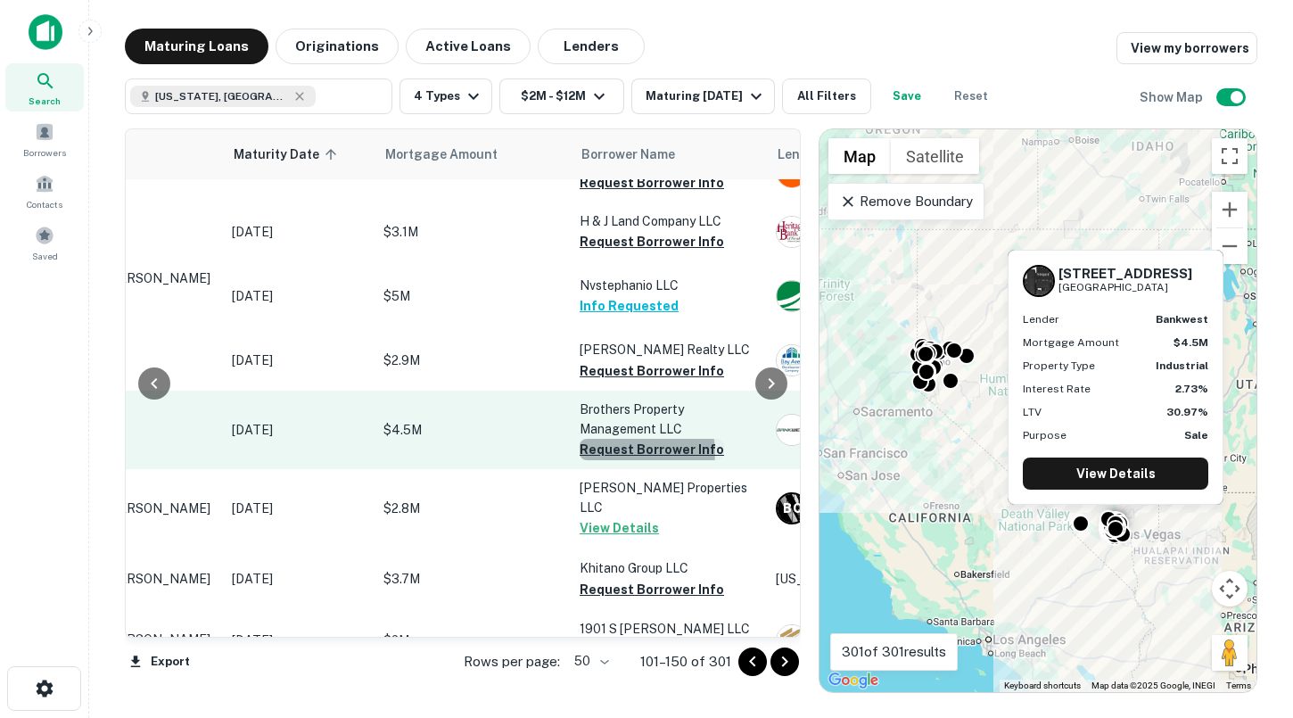
click at [633, 439] on button "Request Borrower Info" at bounding box center [651, 449] width 144 height 21
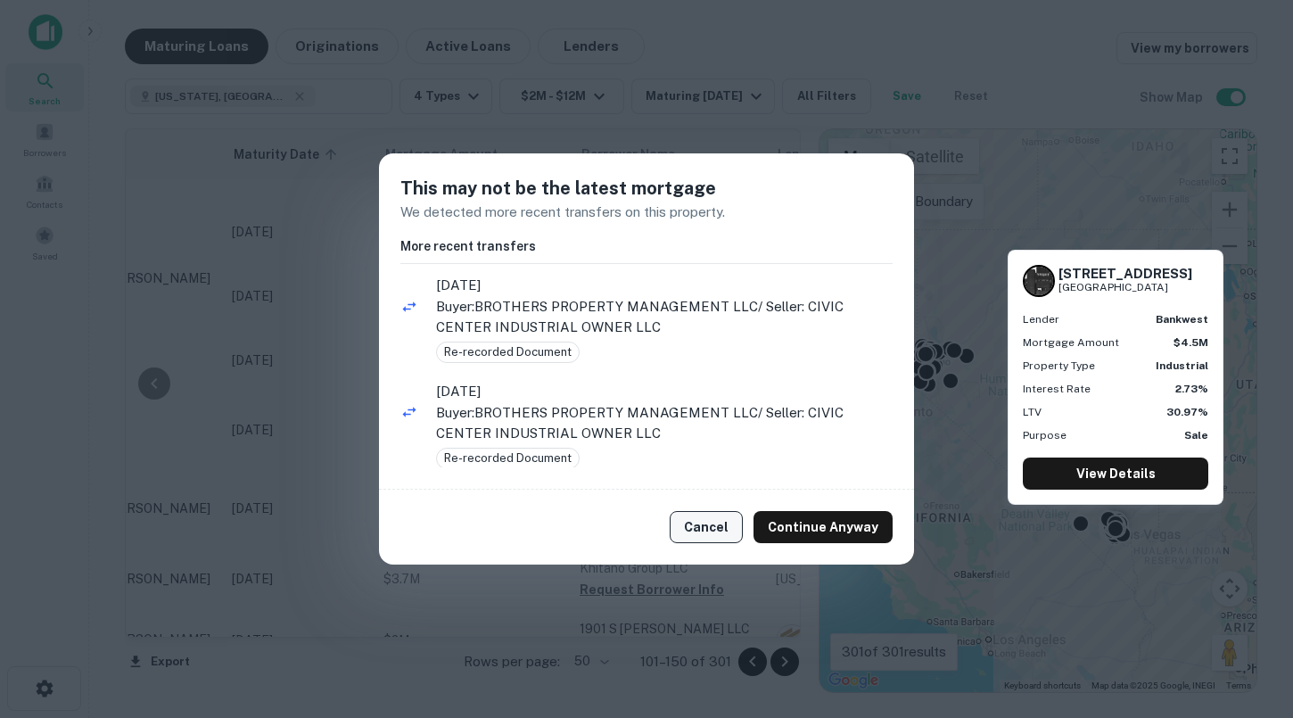
click at [714, 528] on button "Cancel" at bounding box center [706, 527] width 73 height 32
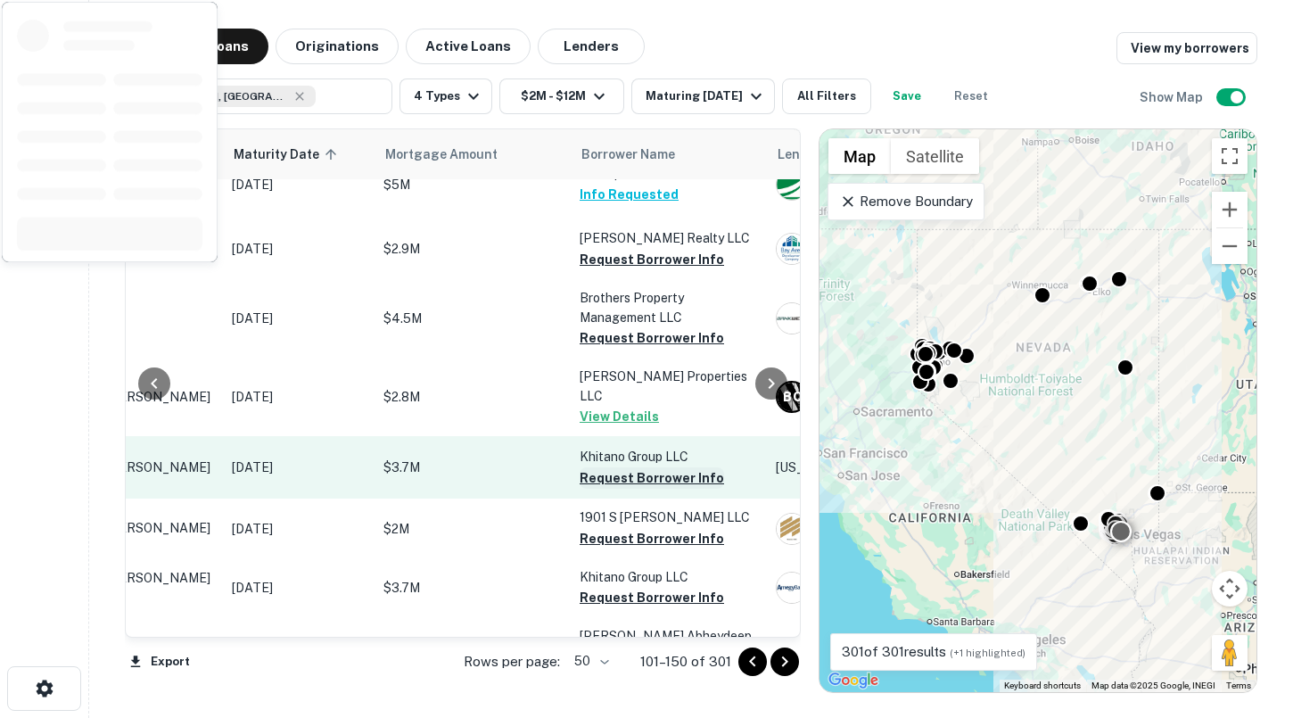
scroll to position [2063, 204]
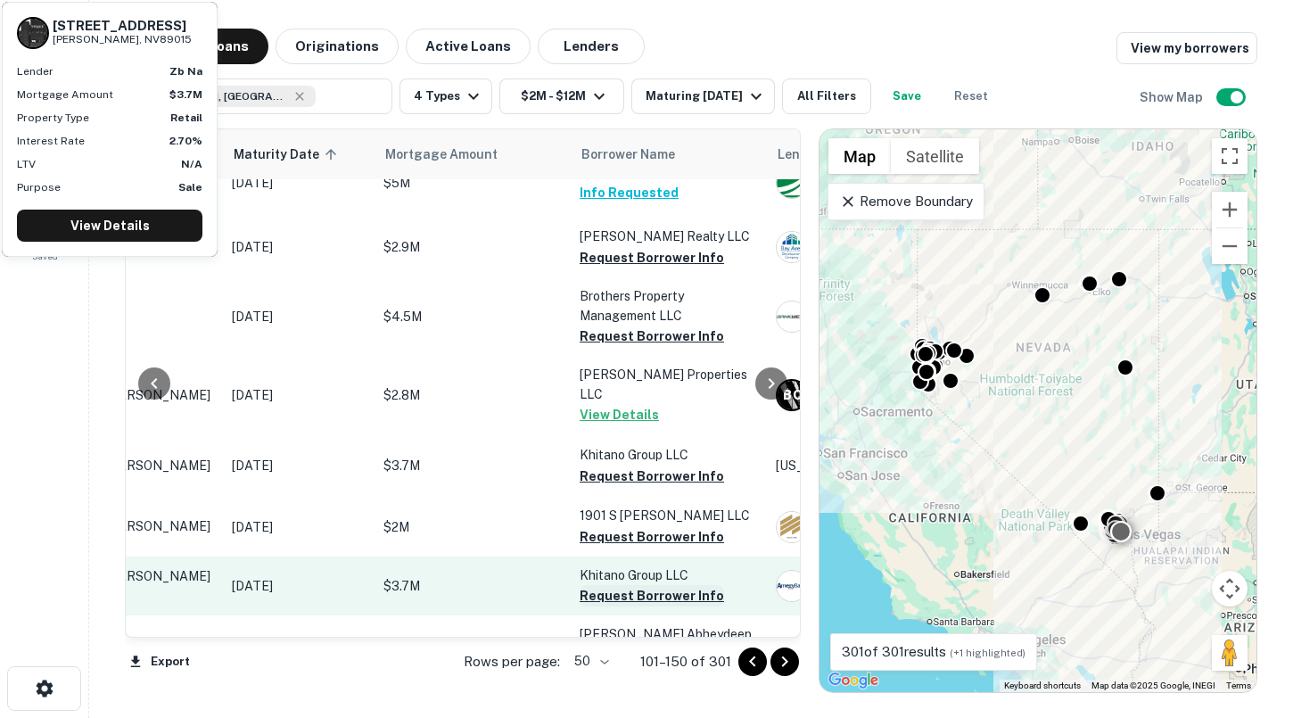
click at [629, 585] on button "Request Borrower Info" at bounding box center [651, 595] width 144 height 21
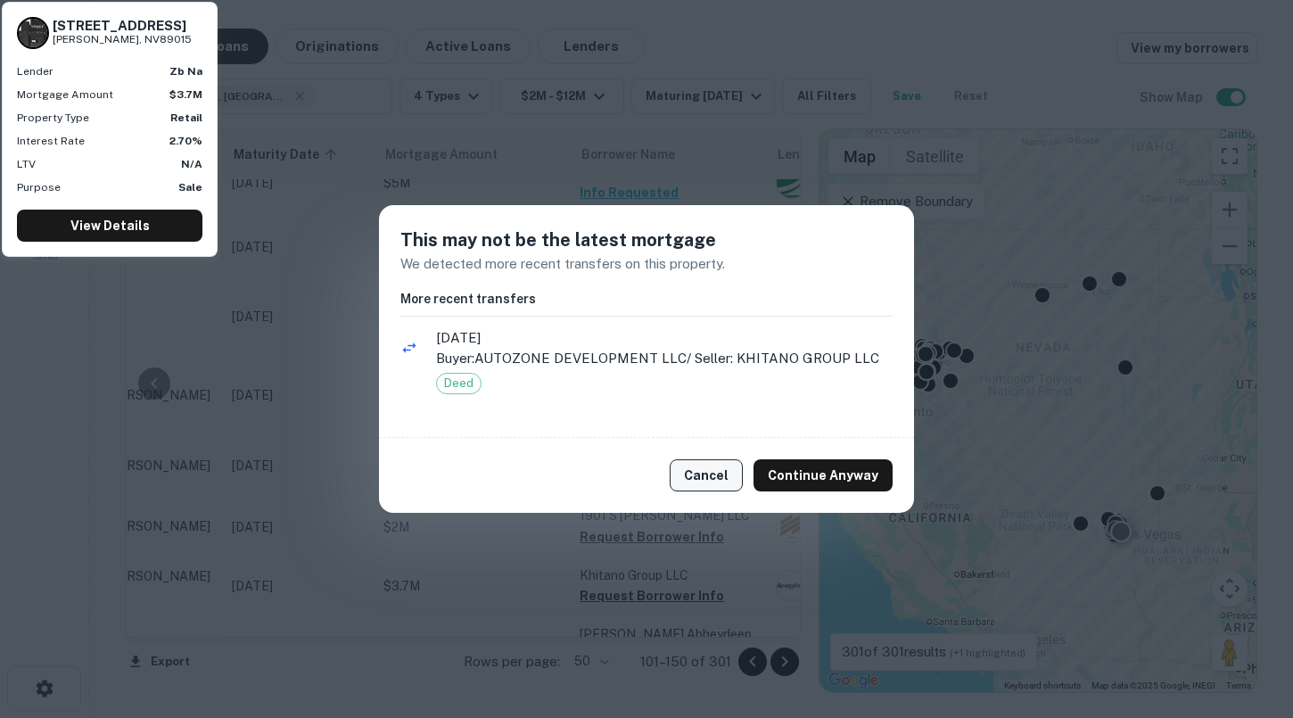
click at [703, 487] on button "Cancel" at bounding box center [706, 475] width 73 height 32
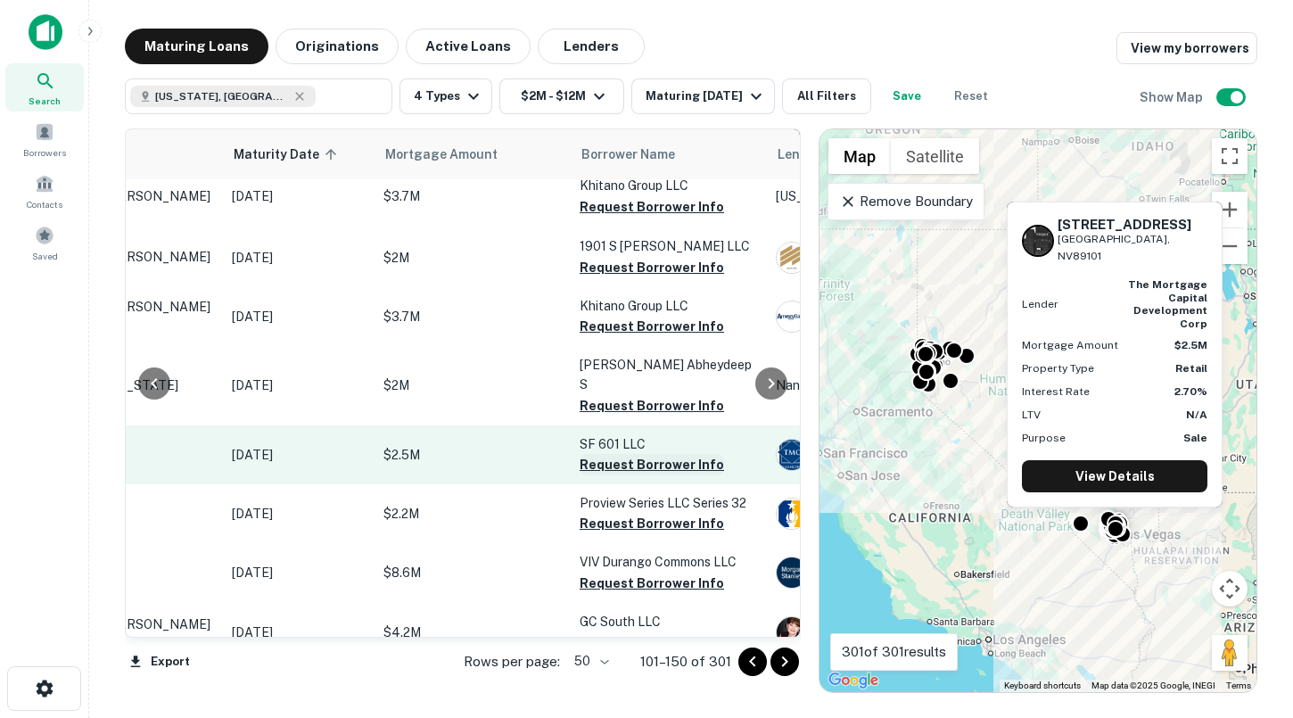
scroll to position [2343, 204]
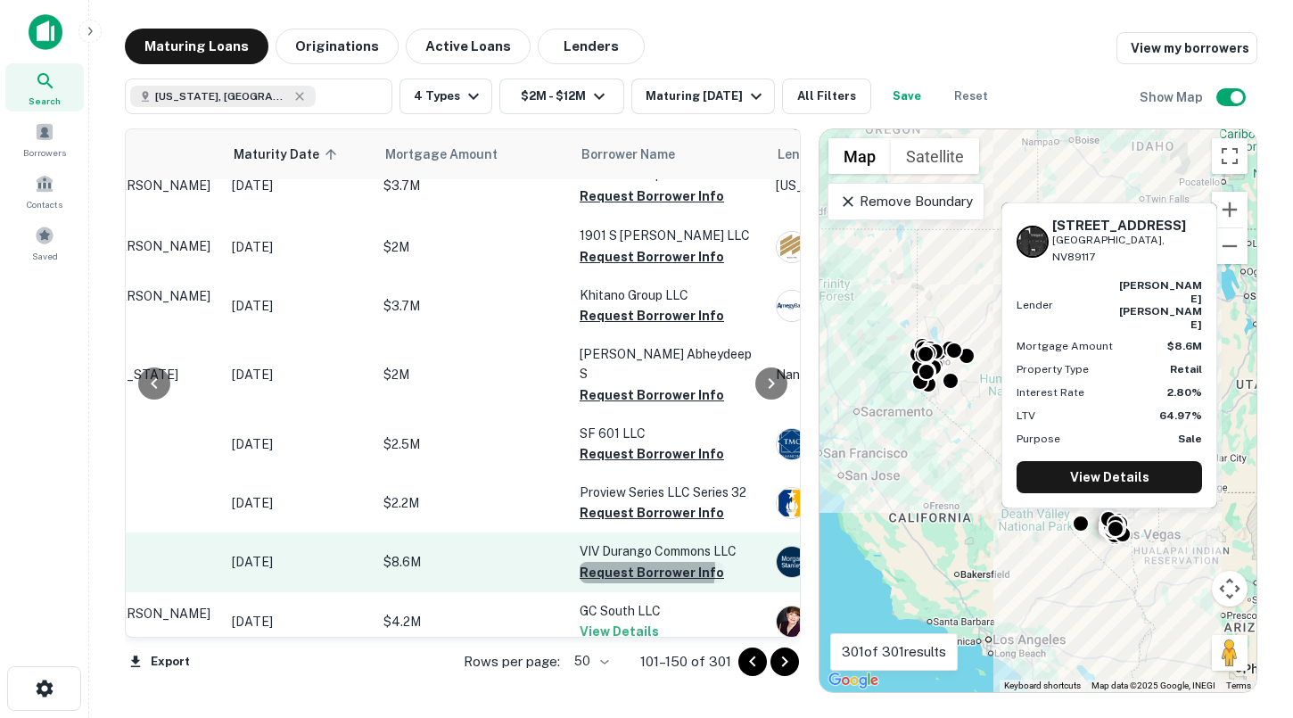
click at [627, 562] on button "Request Borrower Info" at bounding box center [651, 572] width 144 height 21
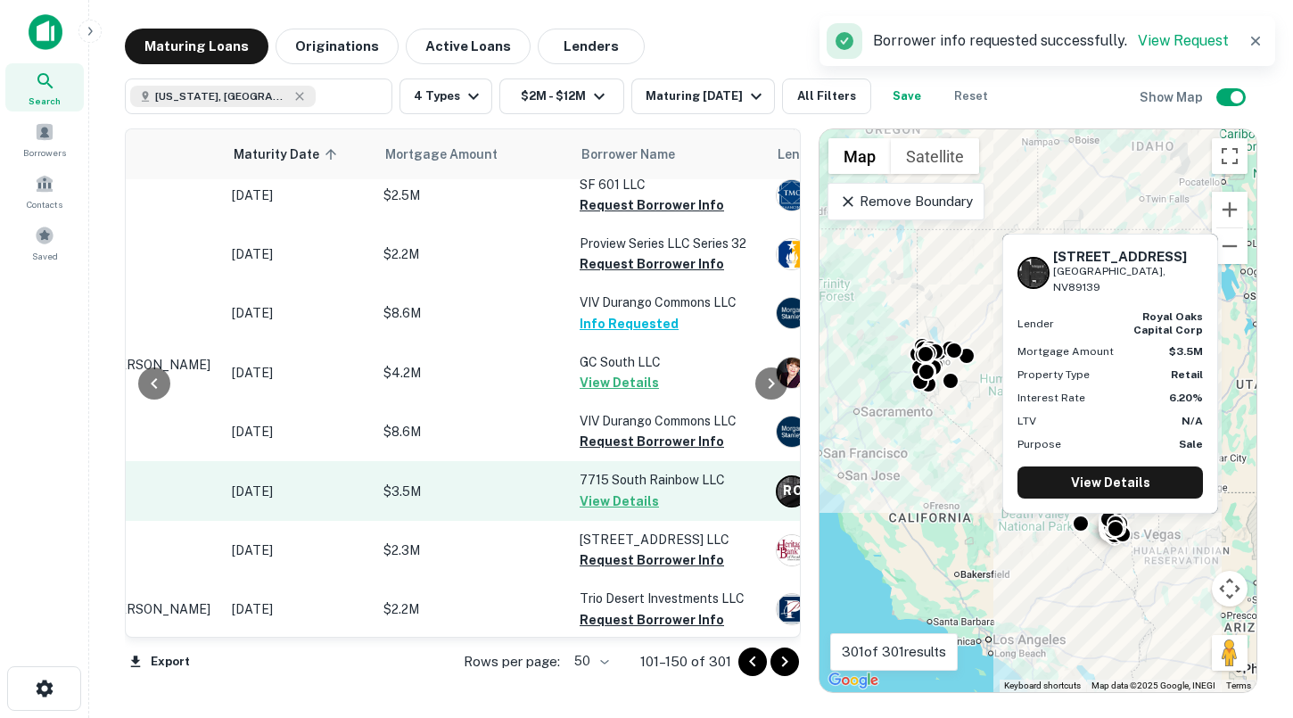
scroll to position [2610, 204]
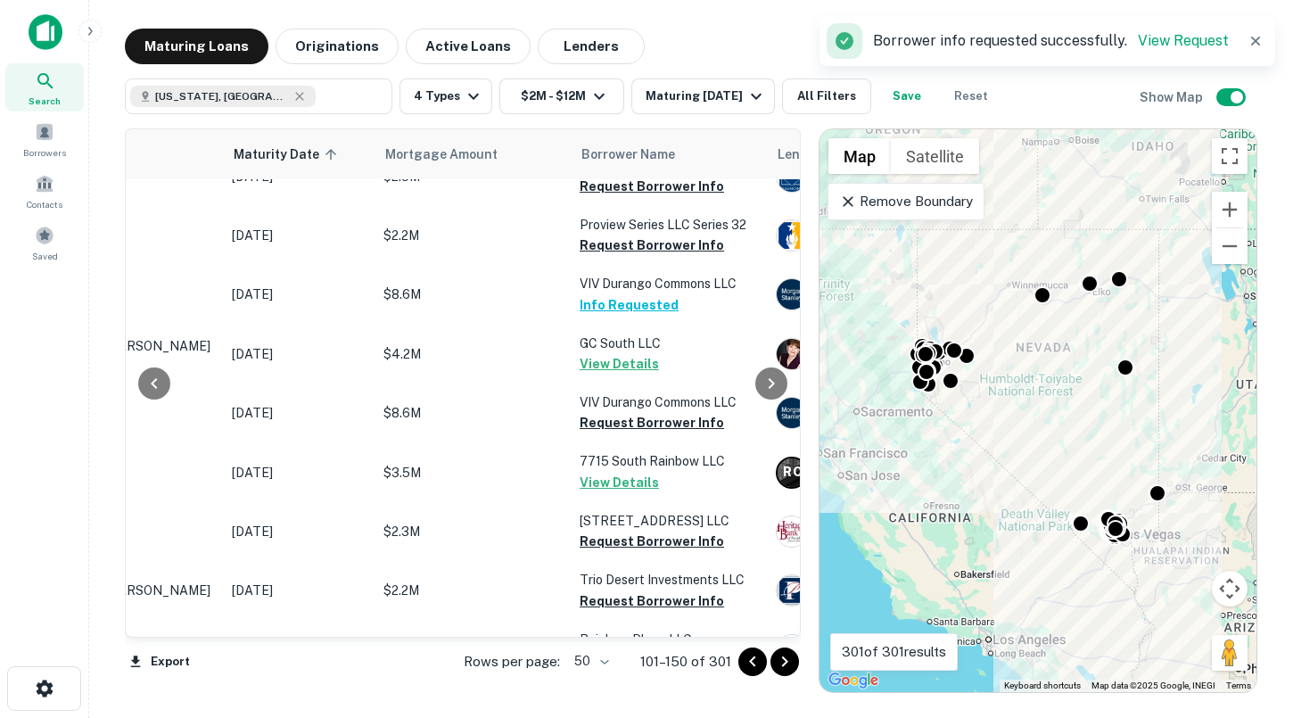
click at [790, 658] on icon "Go to next page" at bounding box center [784, 661] width 21 height 21
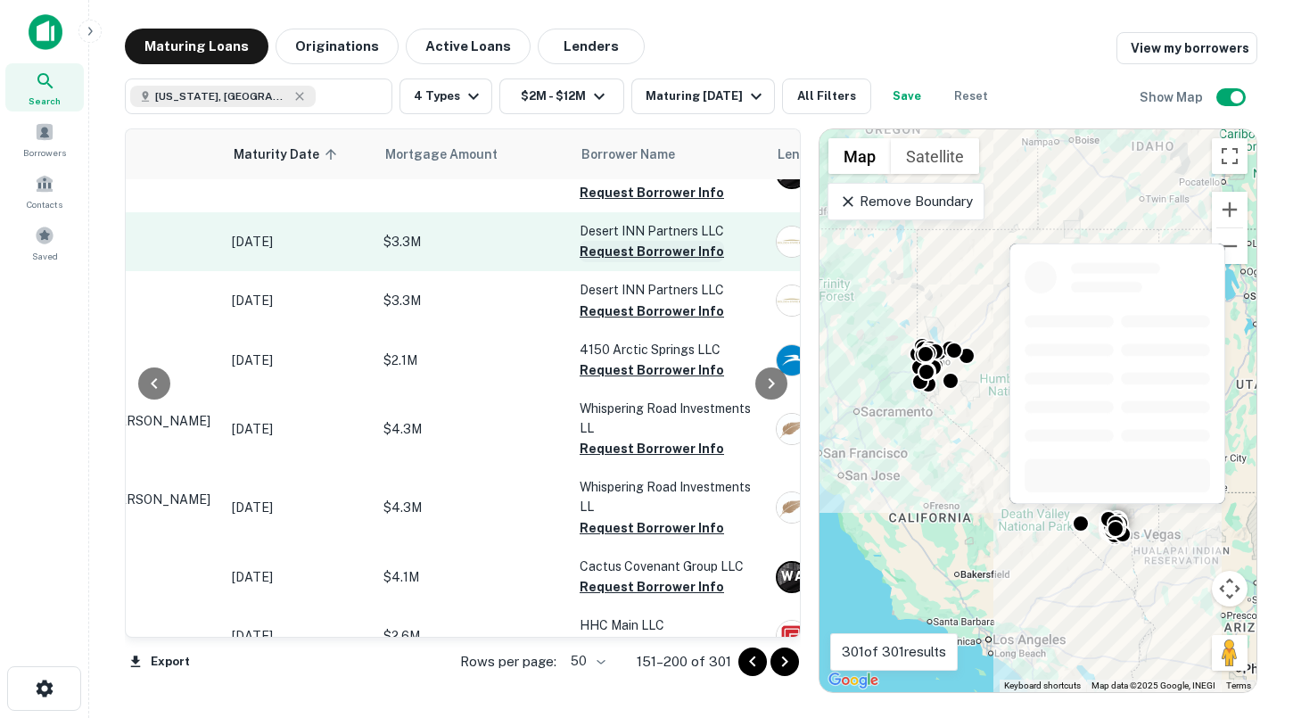
scroll to position [107, 204]
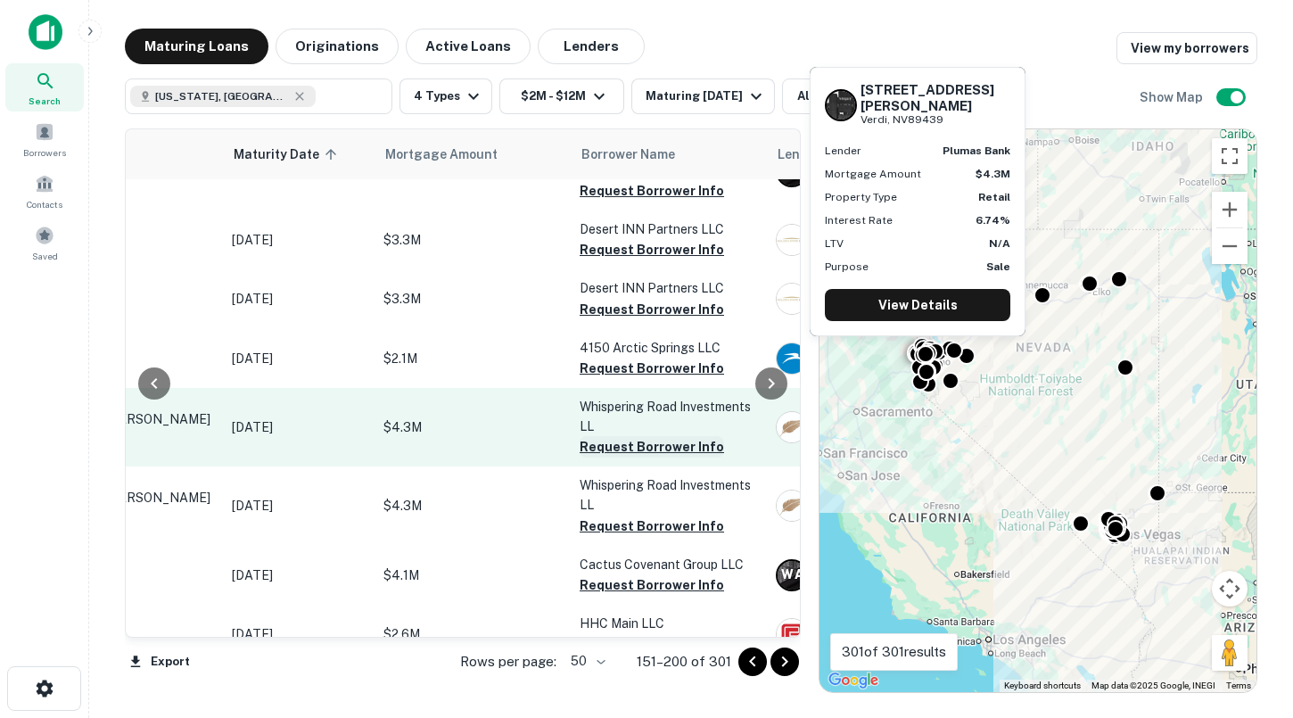
click at [619, 443] on button "Request Borrower Info" at bounding box center [651, 446] width 144 height 21
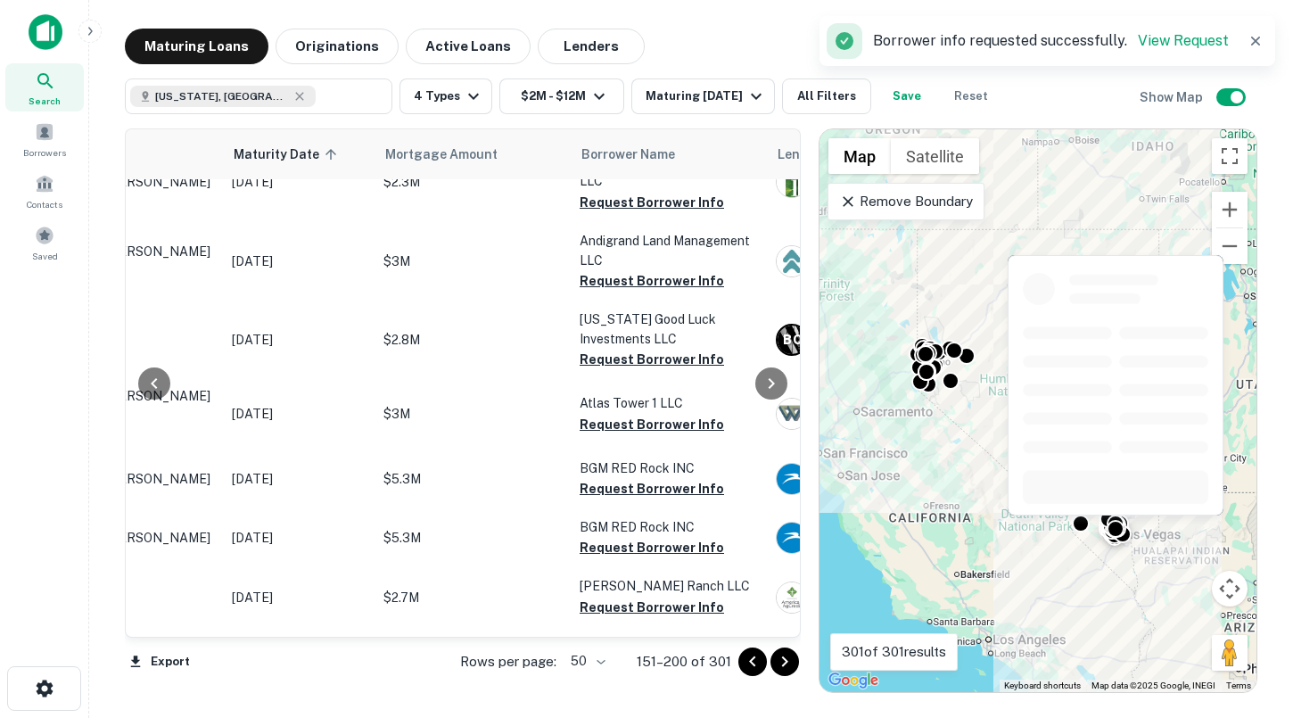
scroll to position [768, 204]
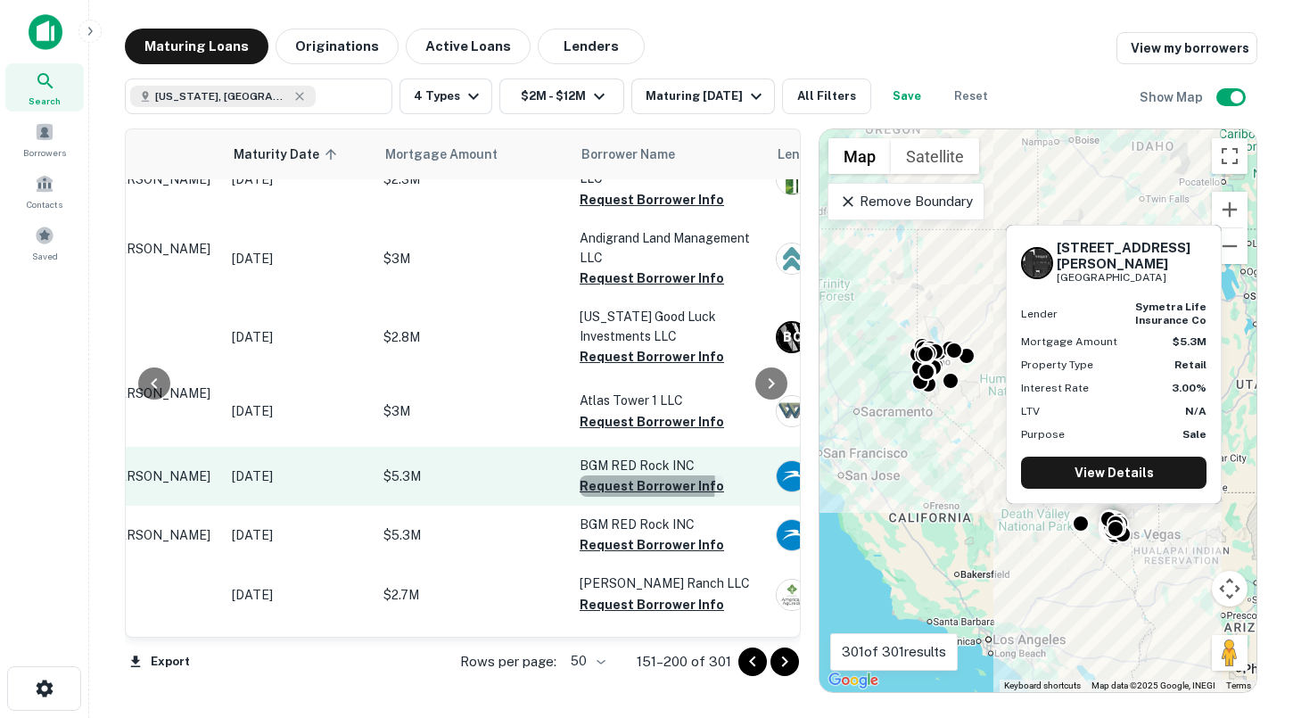
click at [621, 475] on button "Request Borrower Info" at bounding box center [651, 485] width 144 height 21
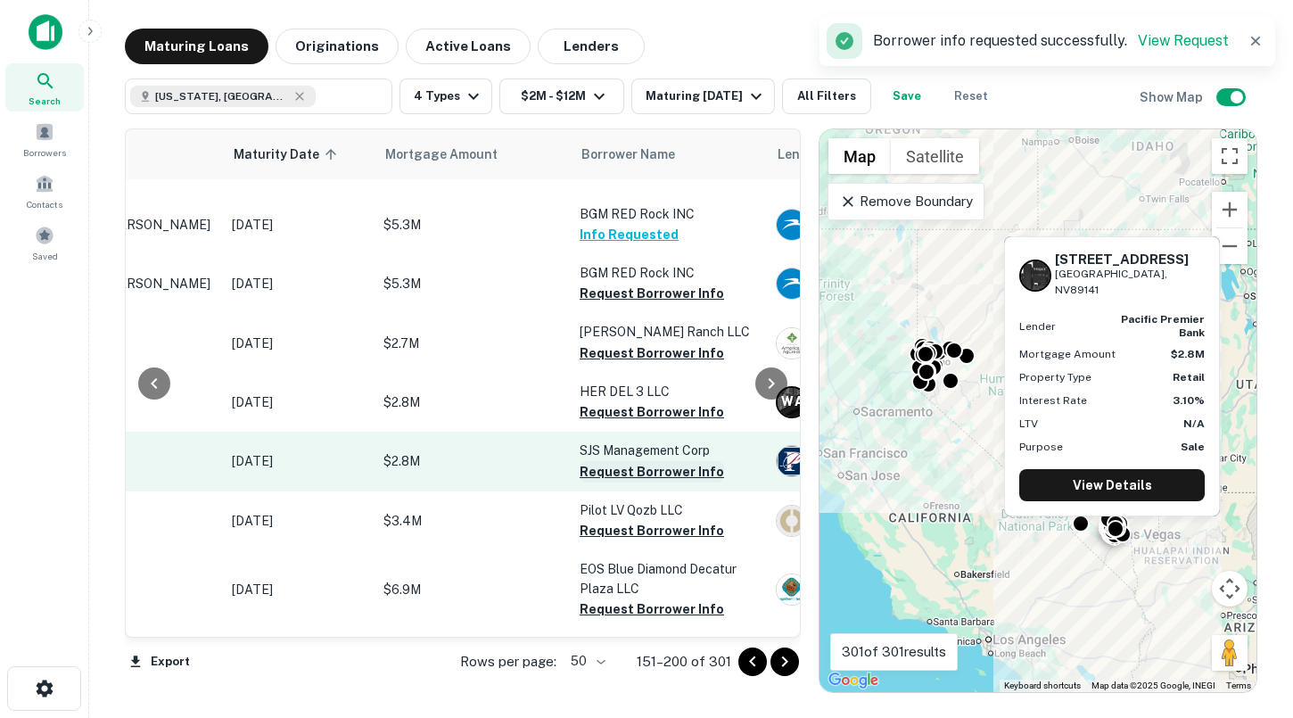
scroll to position [1023, 204]
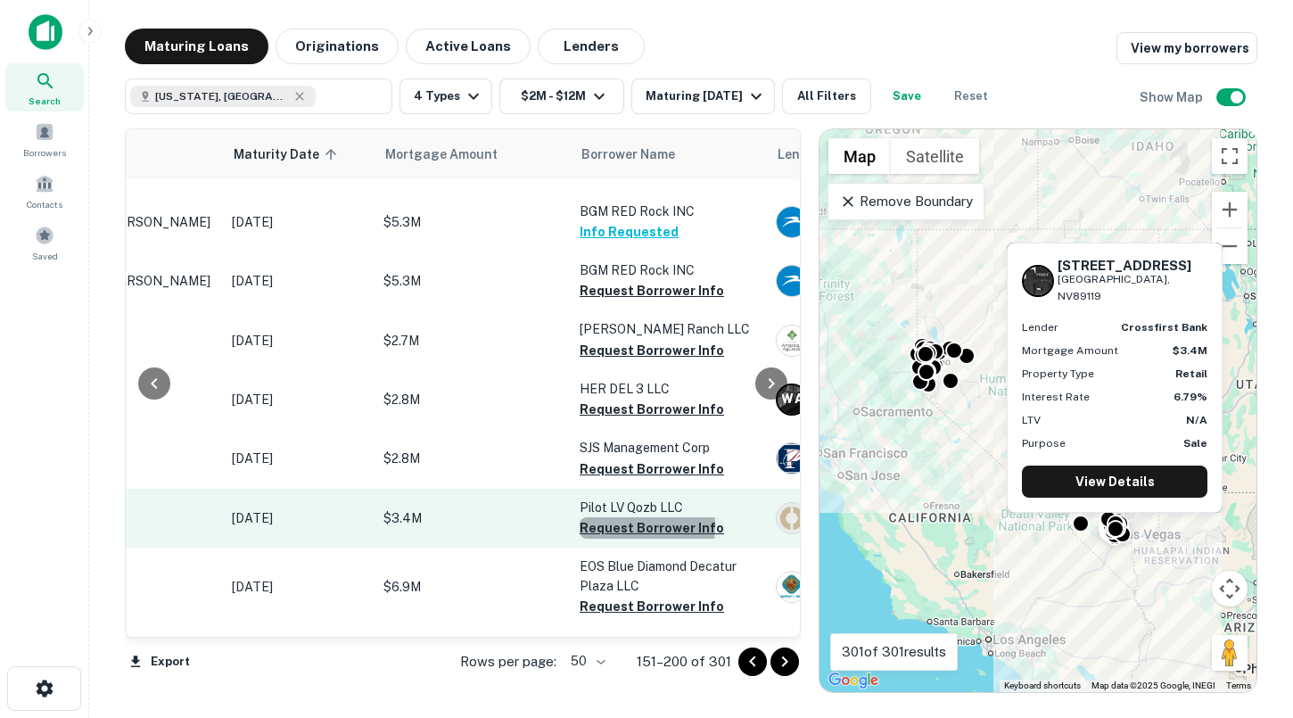
click at [621, 517] on button "Request Borrower Info" at bounding box center [651, 527] width 144 height 21
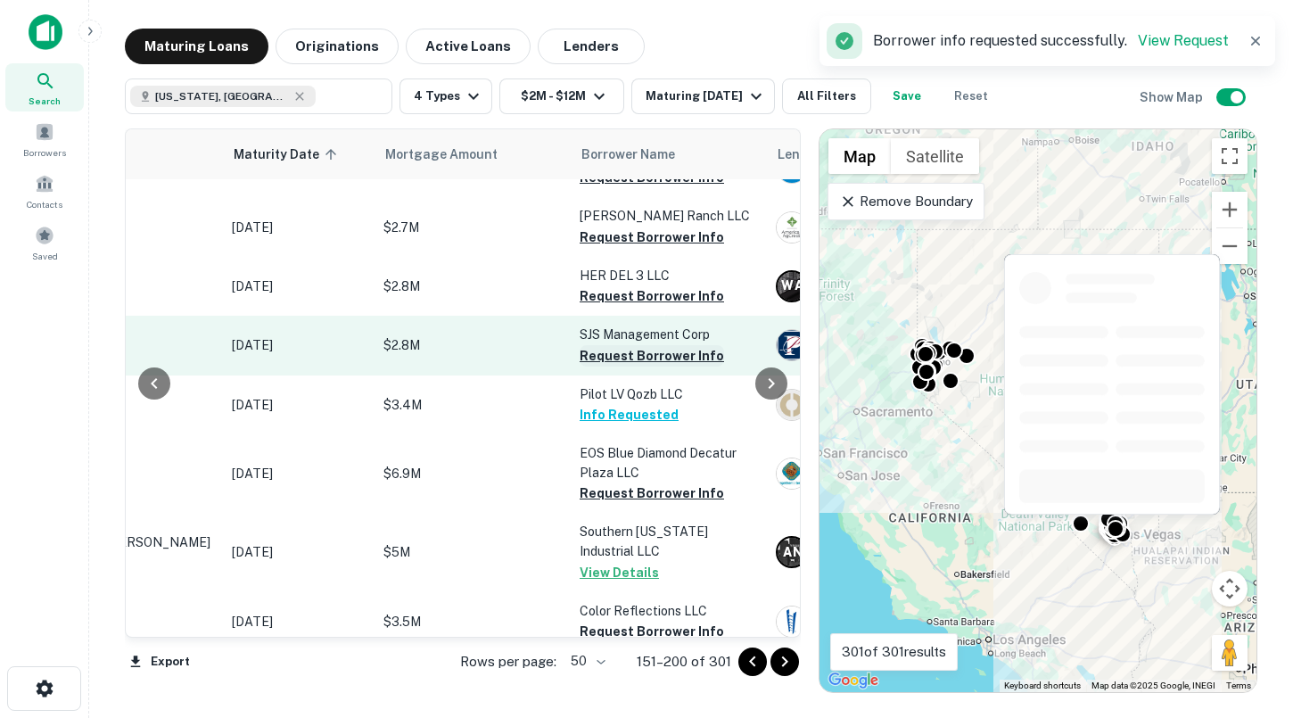
scroll to position [1220, 204]
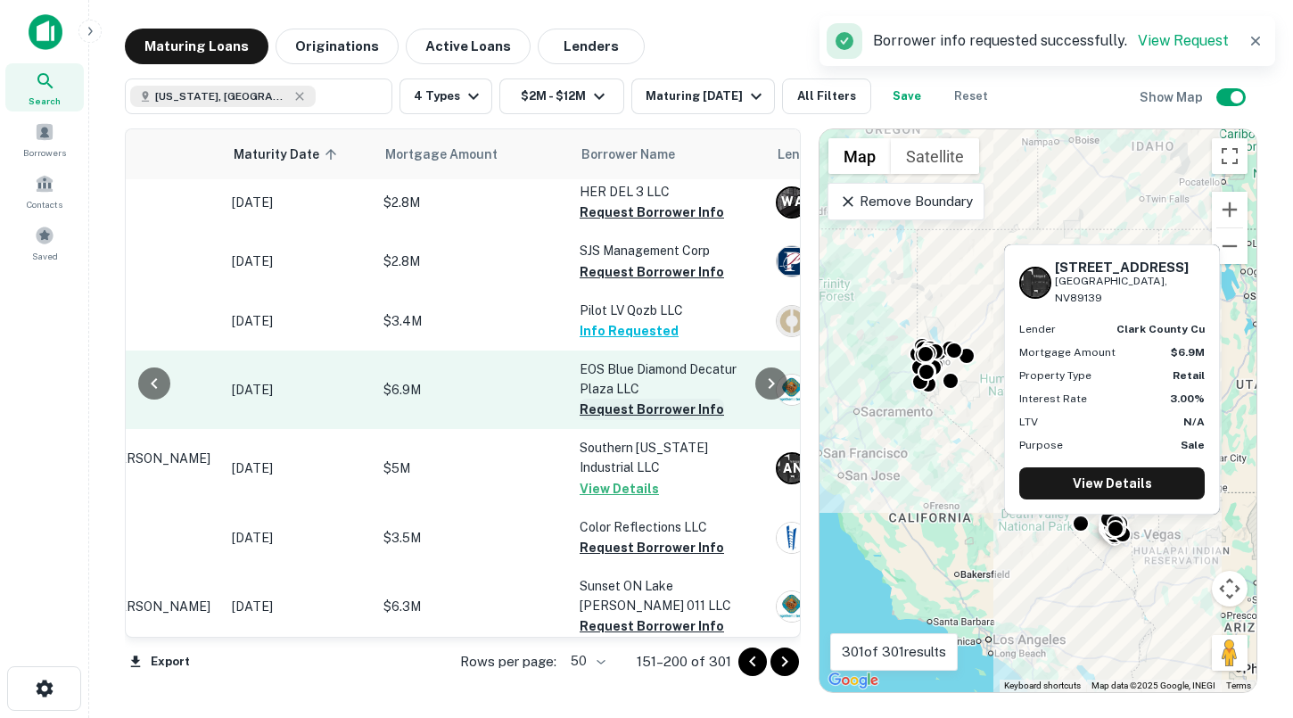
click at [630, 399] on button "Request Borrower Info" at bounding box center [651, 409] width 144 height 21
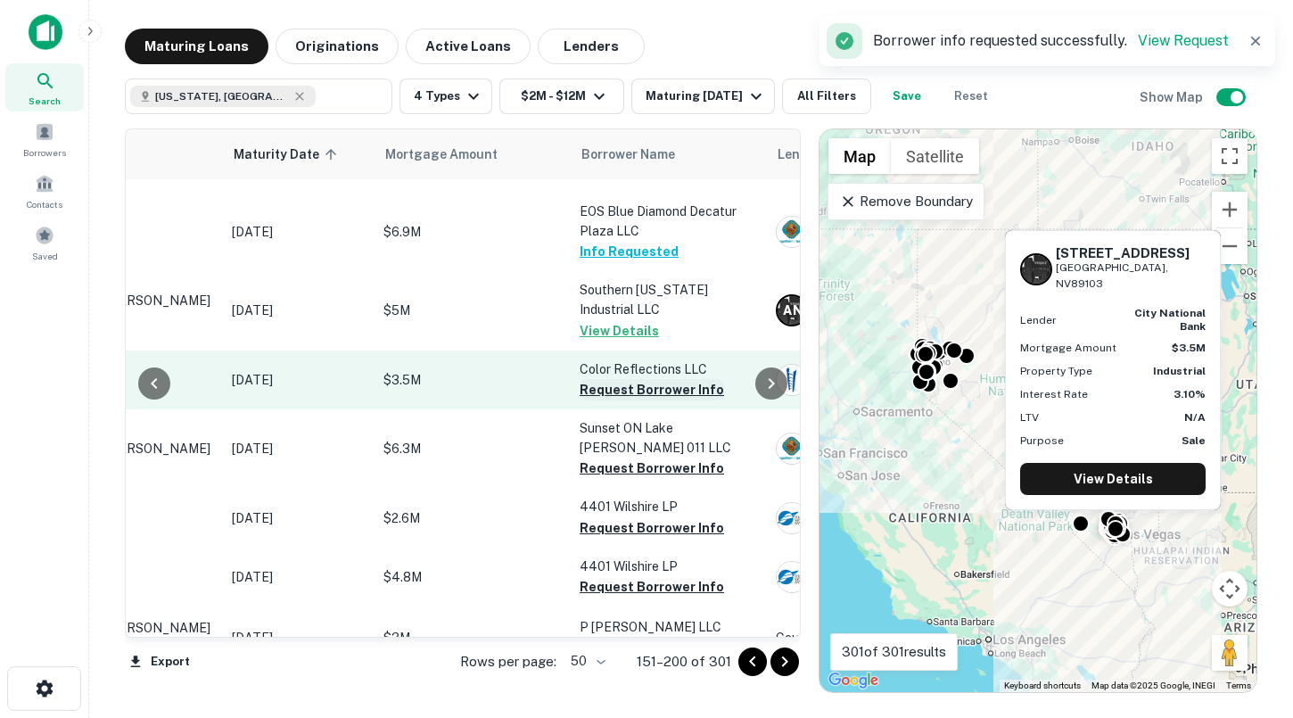
scroll to position [1385, 204]
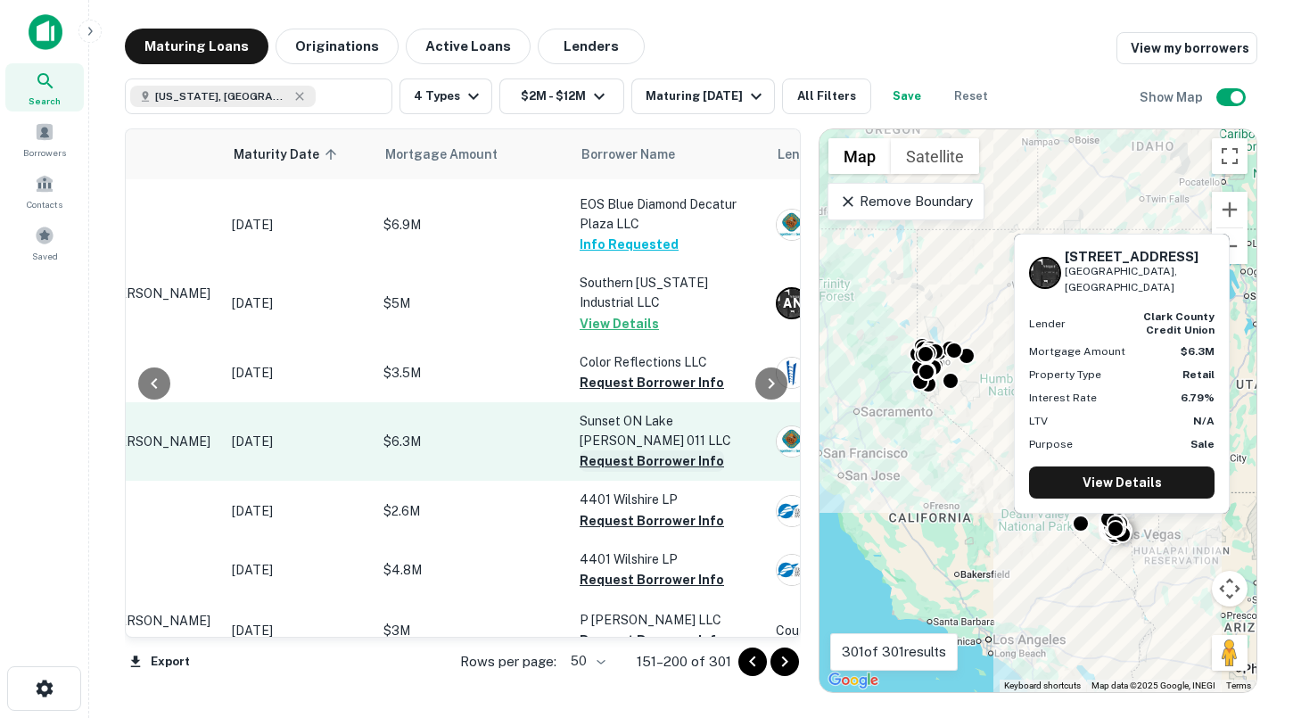
click at [627, 450] on button "Request Borrower Info" at bounding box center [651, 460] width 144 height 21
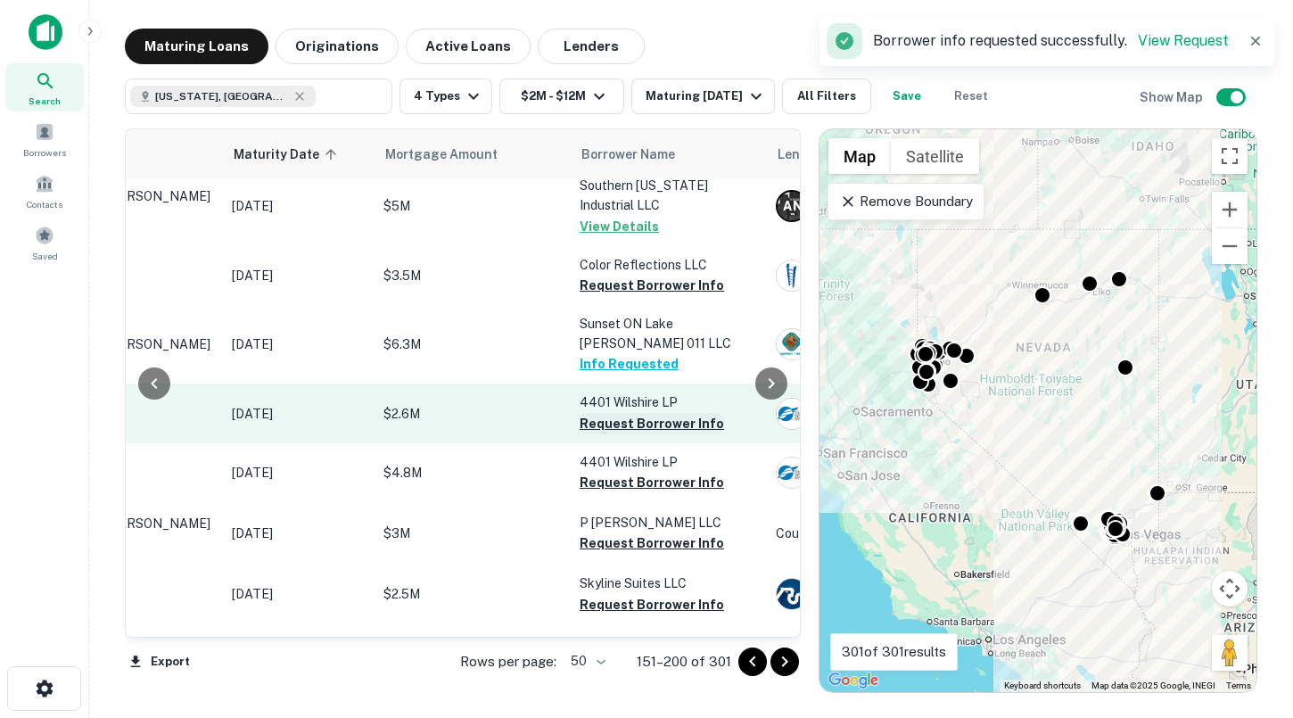
scroll to position [1488, 204]
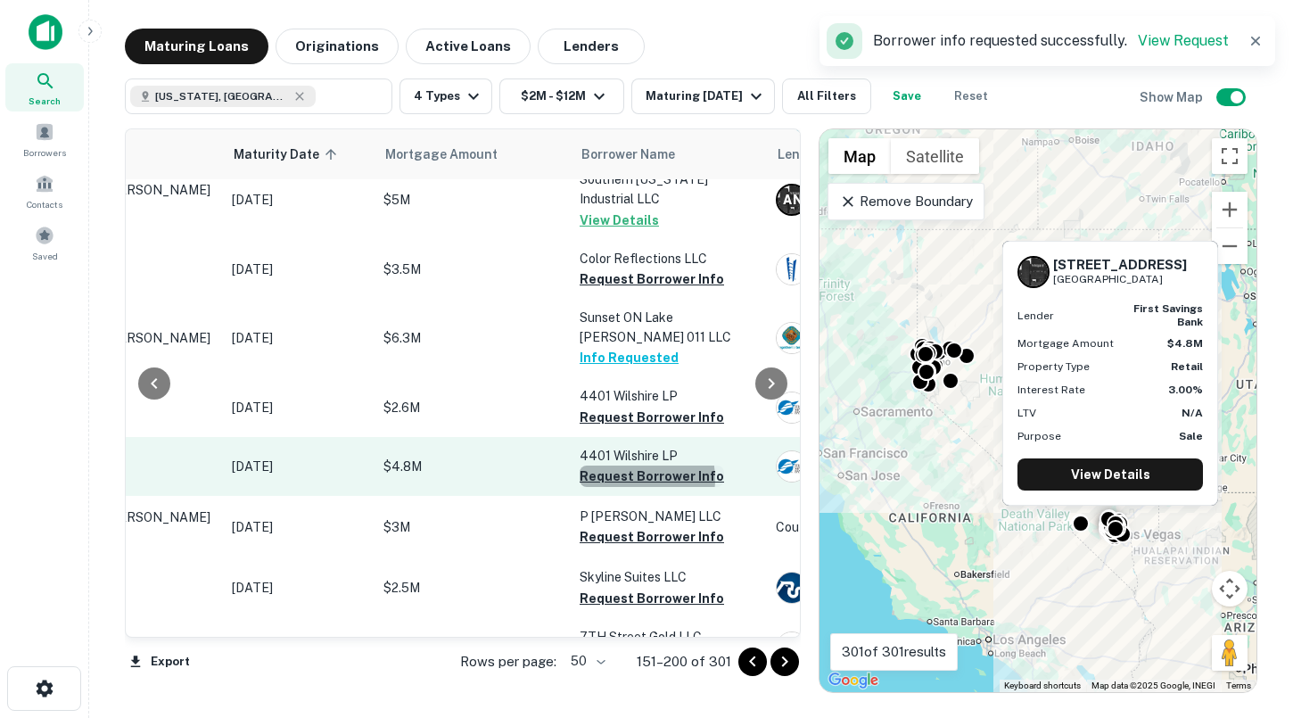
click at [627, 465] on button "Request Borrower Info" at bounding box center [651, 475] width 144 height 21
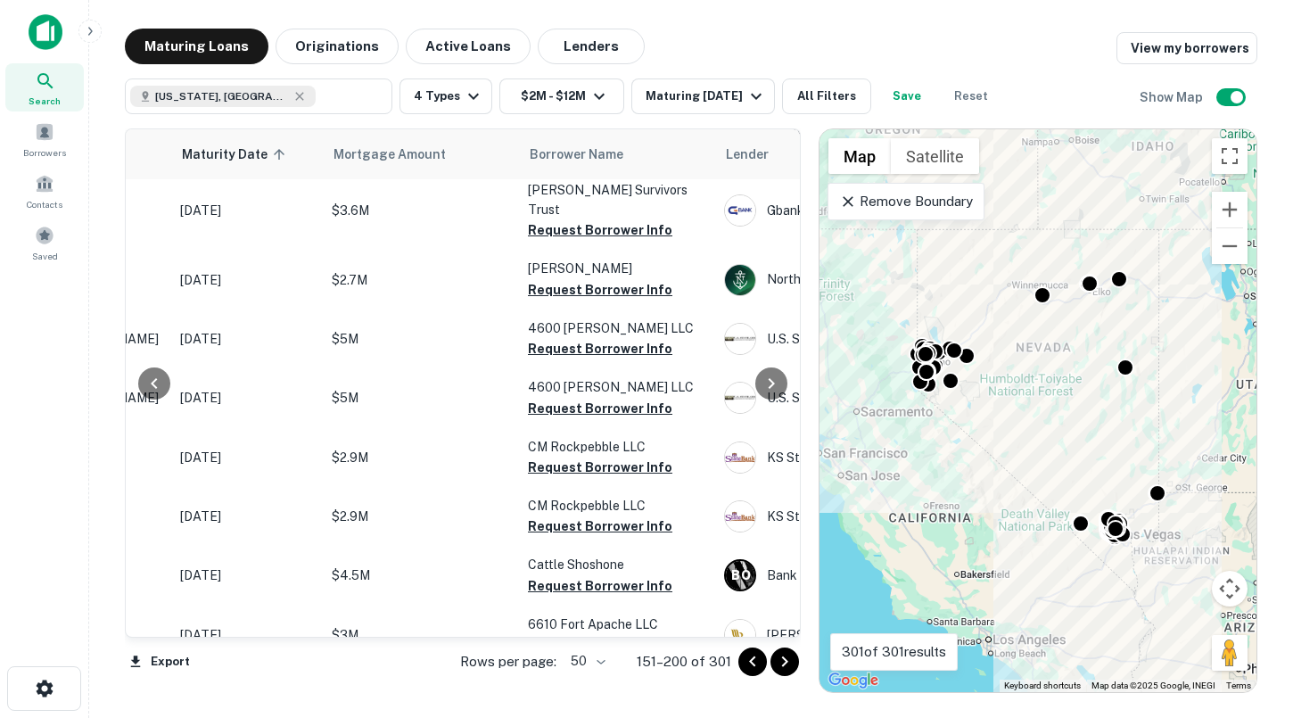
scroll to position [2762, 263]
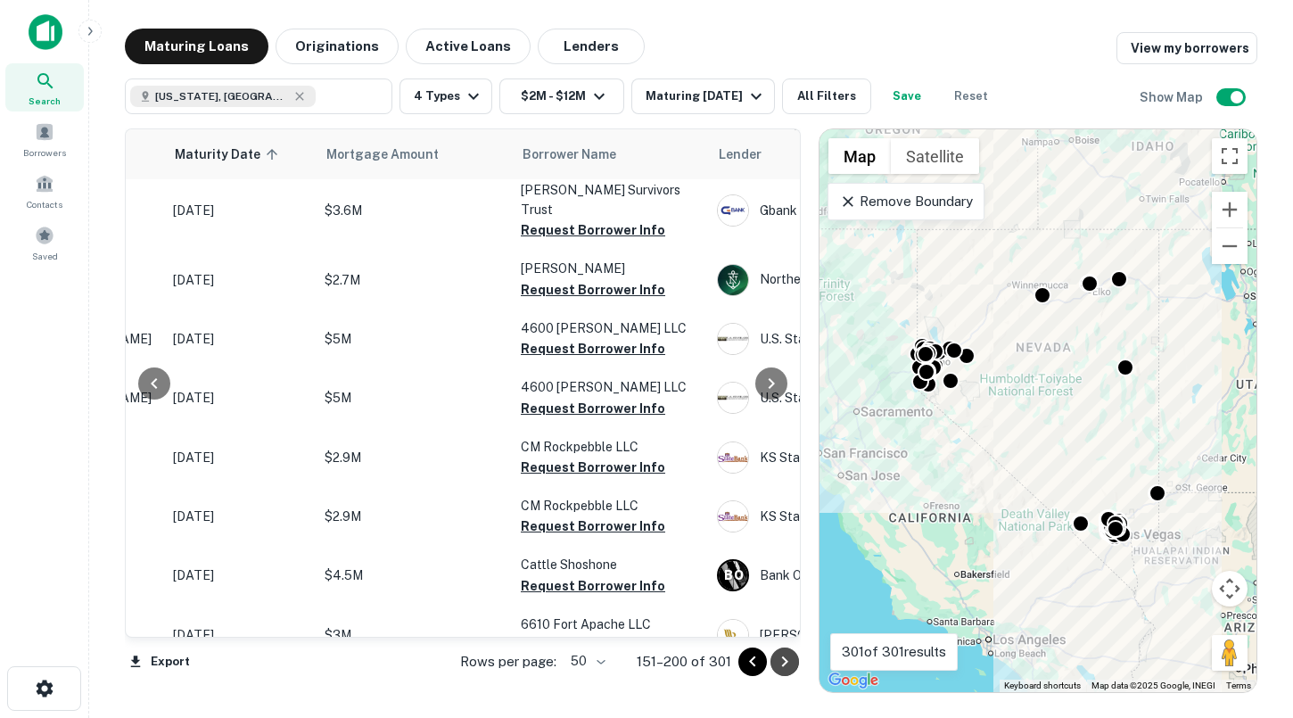
click at [777, 663] on icon "Go to next page" at bounding box center [784, 661] width 21 height 21
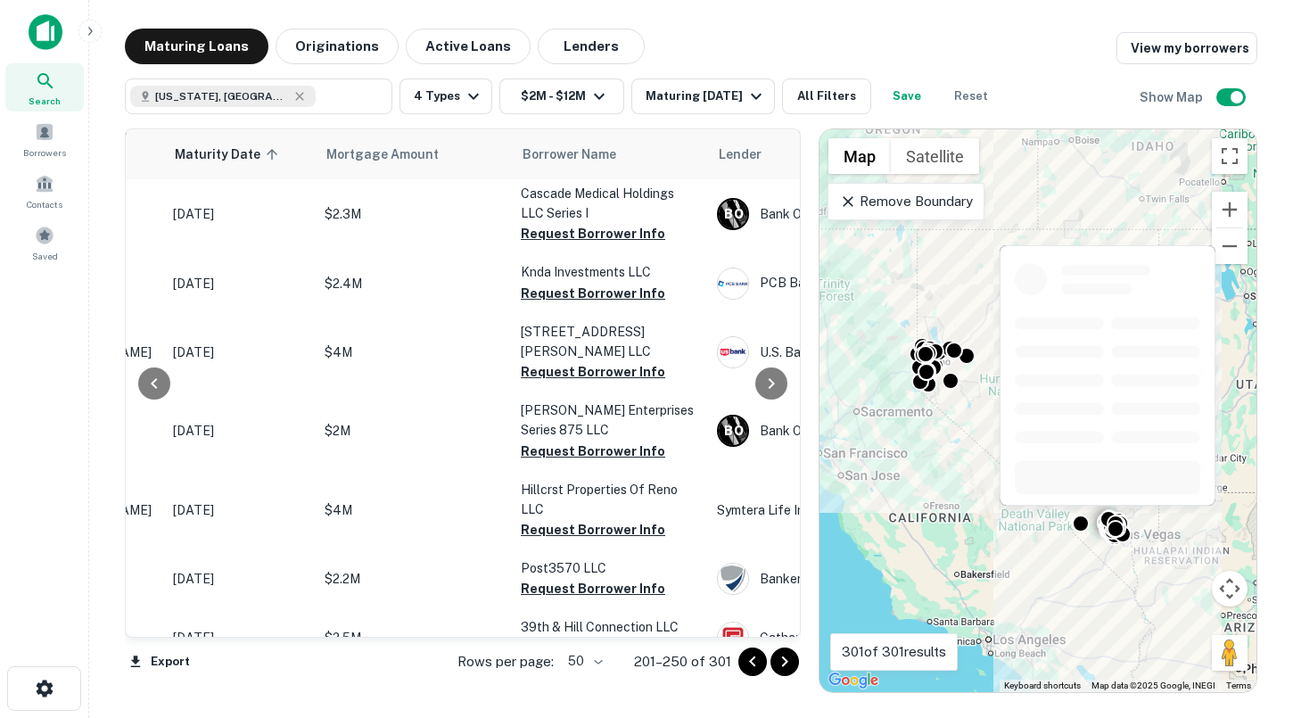
scroll to position [566, 263]
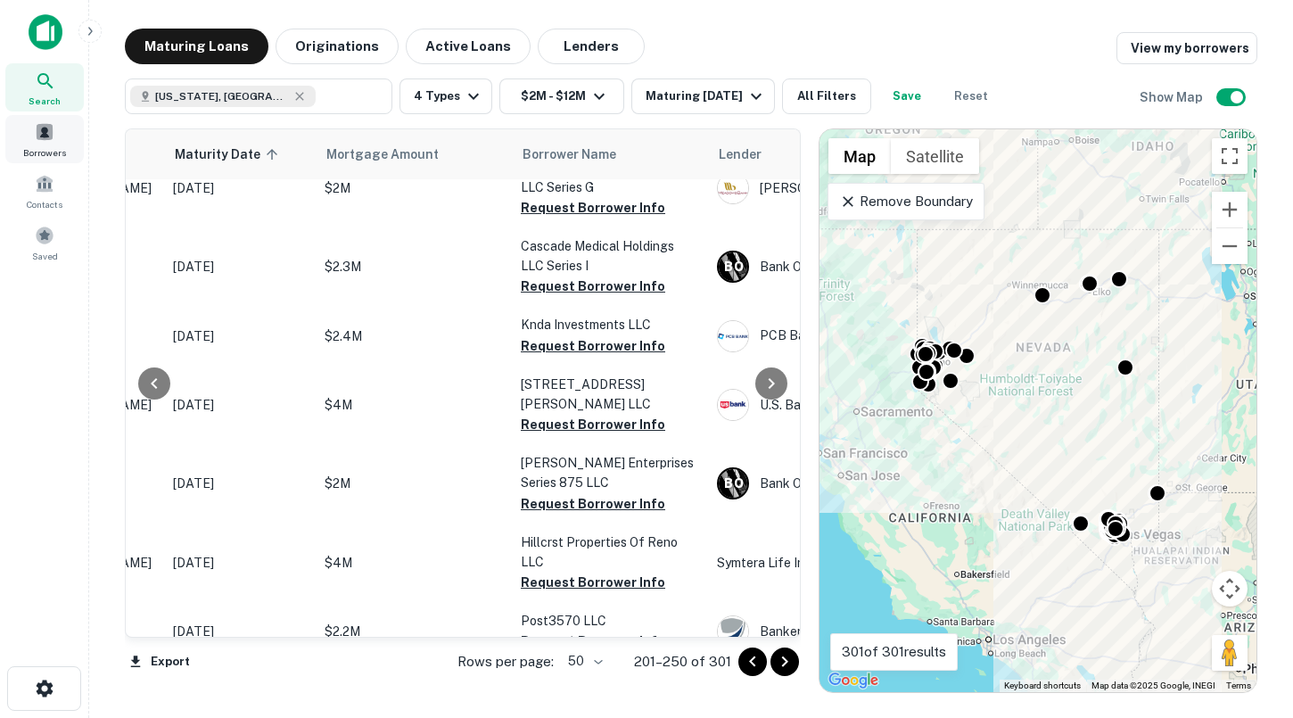
click at [52, 149] on span "Borrowers" at bounding box center [44, 152] width 43 height 14
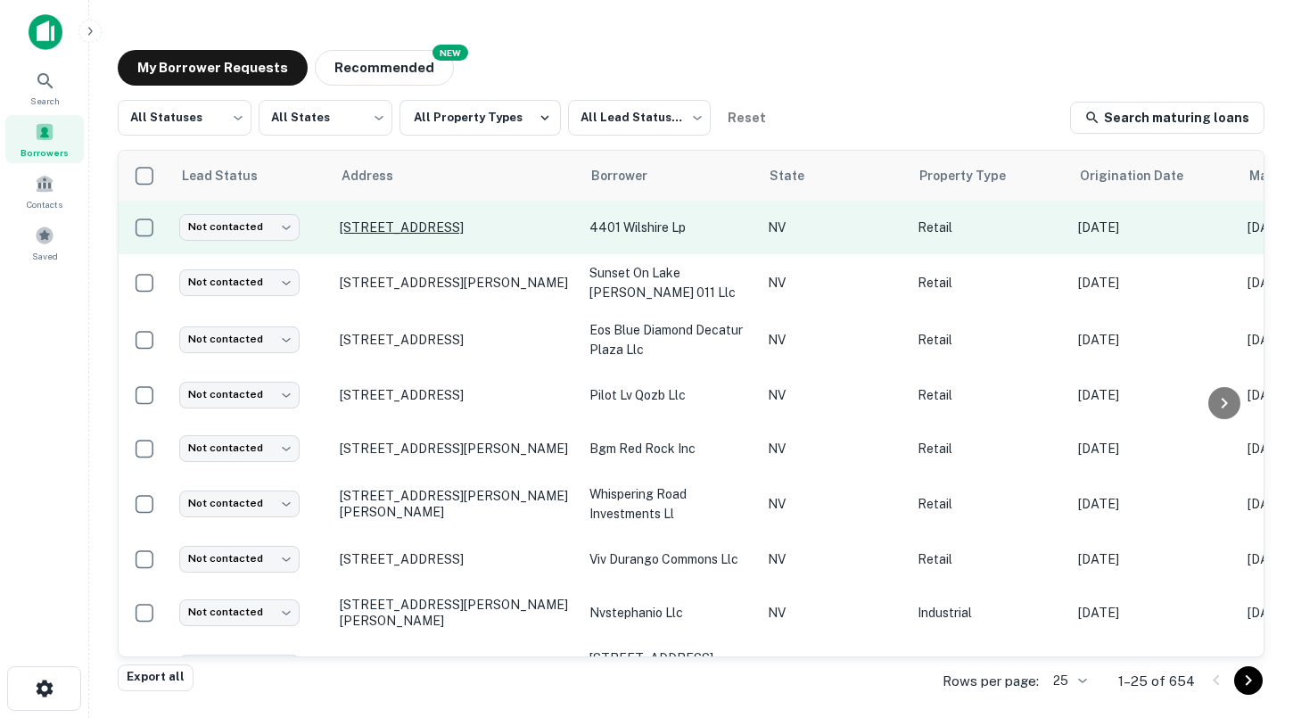
click at [433, 219] on p "[STREET_ADDRESS]" at bounding box center [456, 227] width 232 height 16
